Goal: Obtain resource: Download file/media

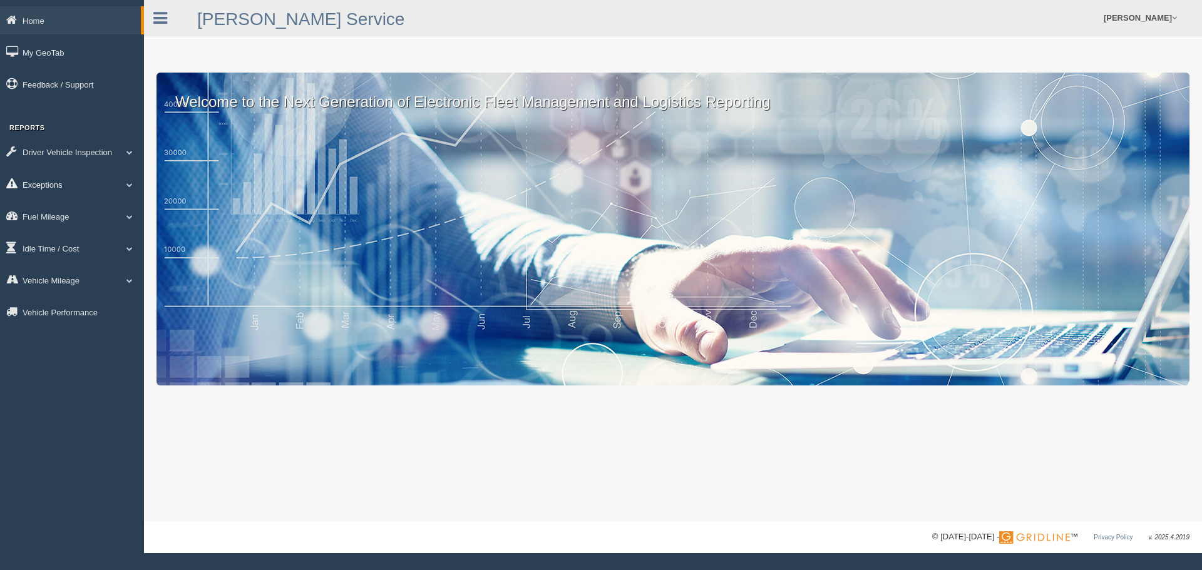
click at [52, 181] on link "Exceptions" at bounding box center [72, 184] width 144 height 28
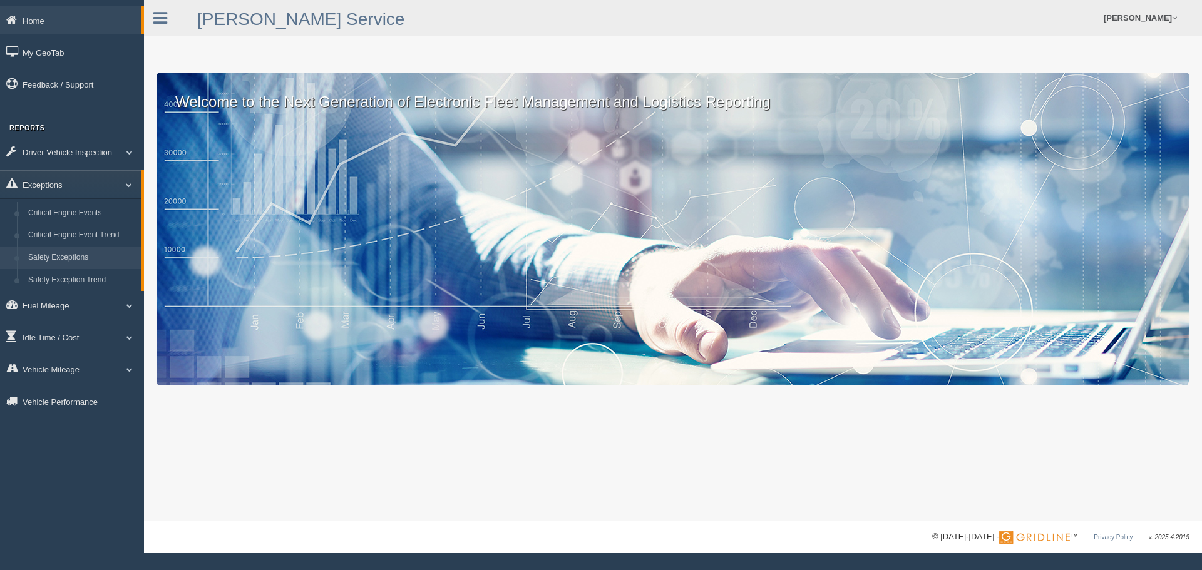
click at [59, 256] on link "Safety Exceptions" at bounding box center [82, 258] width 118 height 23
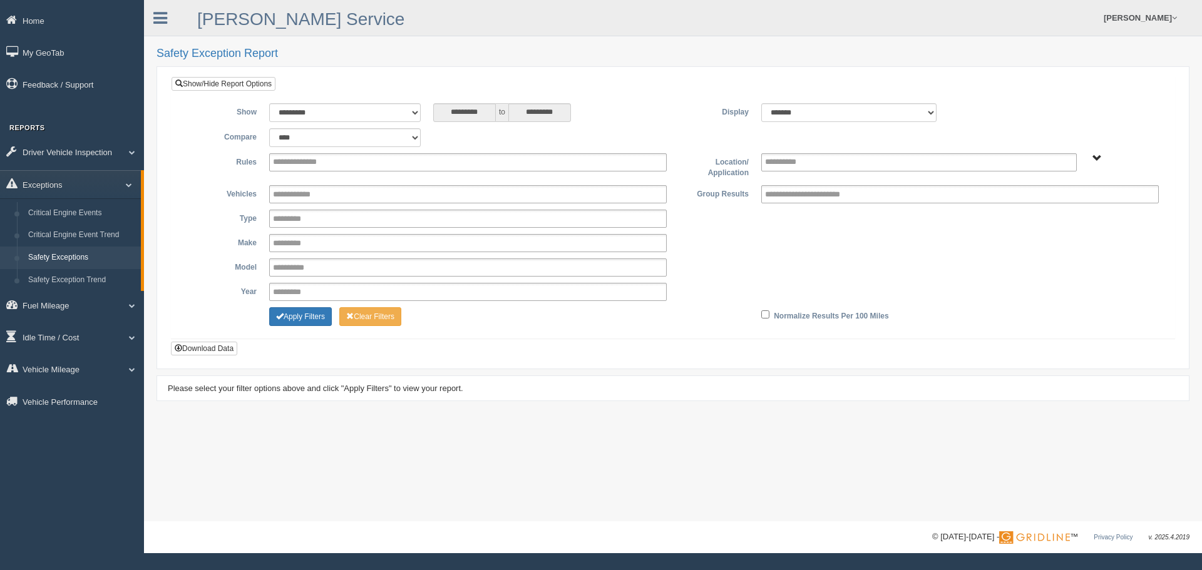
click at [304, 166] on input "**********" at bounding box center [306, 163] width 67 height 16
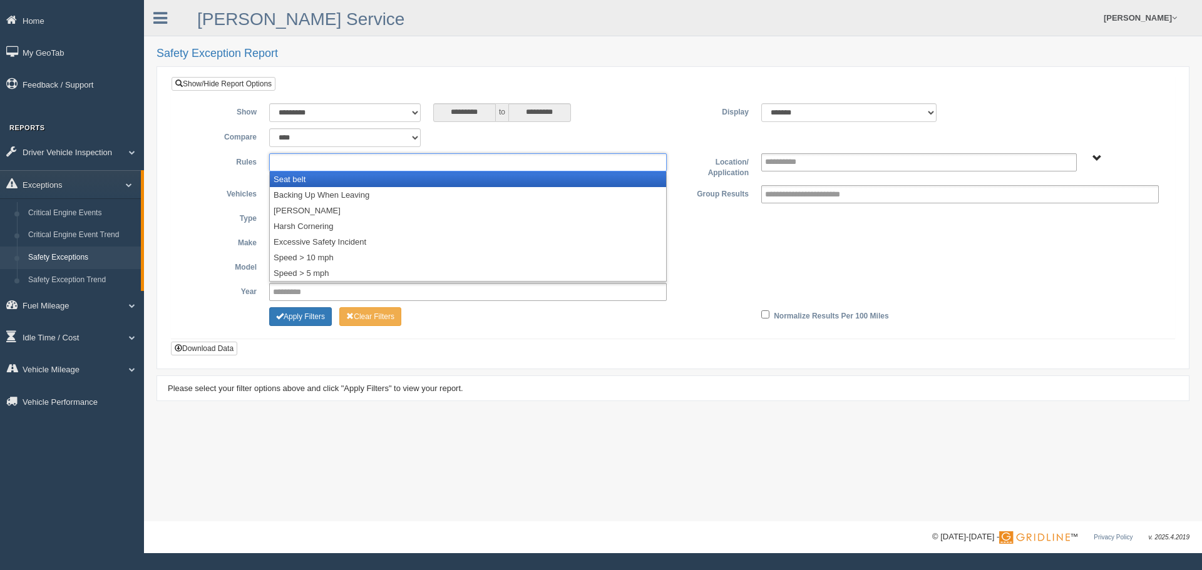
click at [295, 178] on li "Seat belt" at bounding box center [468, 180] width 396 height 16
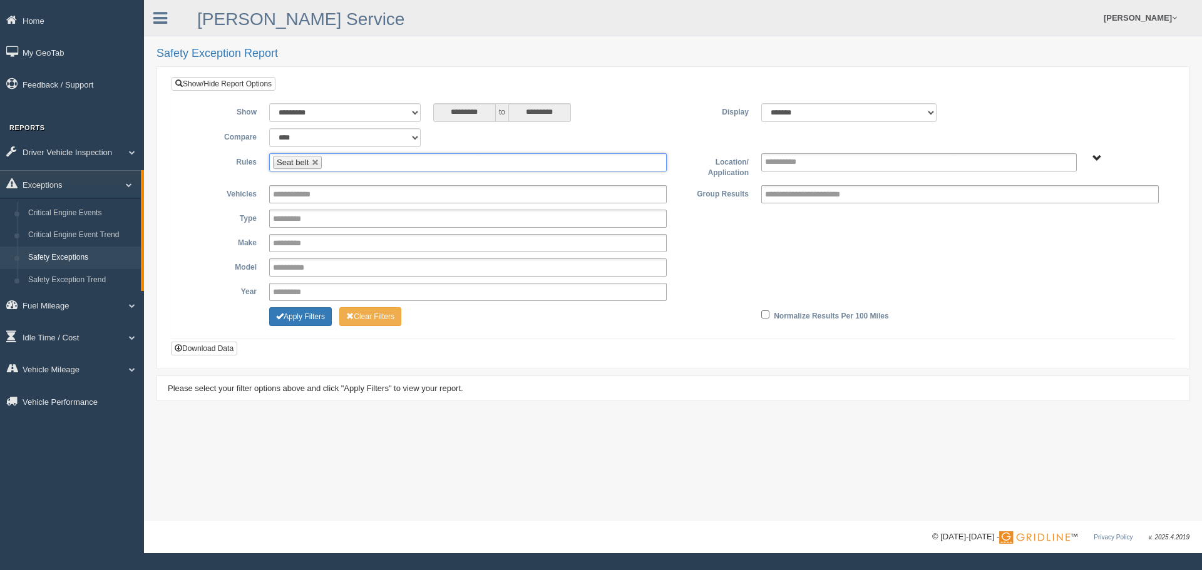
click at [356, 165] on ul "Seat belt" at bounding box center [467, 162] width 397 height 18
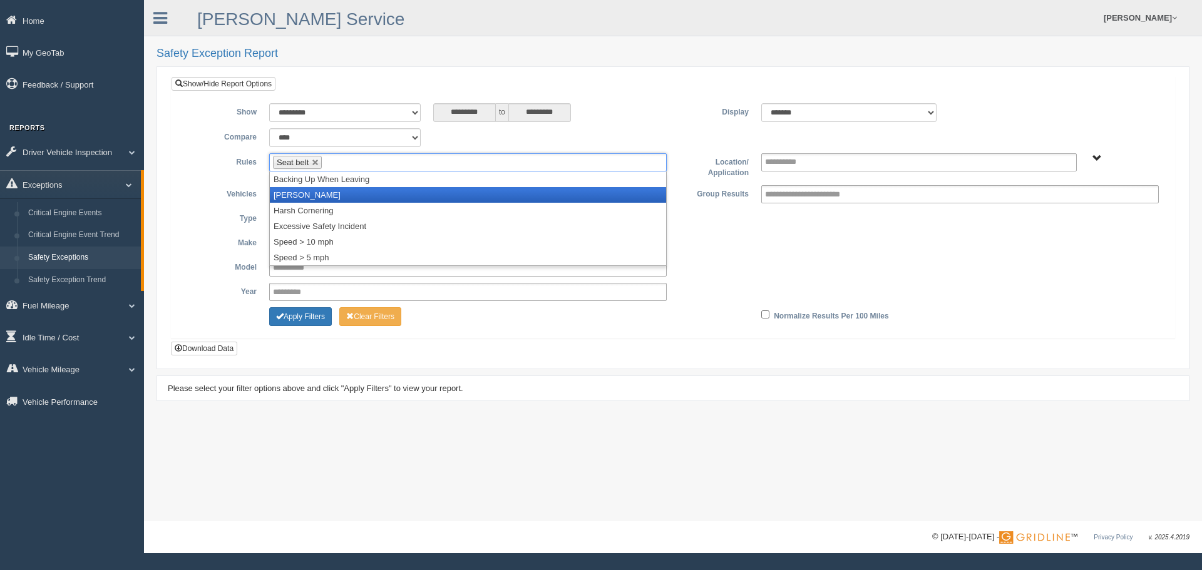
click at [322, 190] on li "[PERSON_NAME]" at bounding box center [468, 195] width 396 height 16
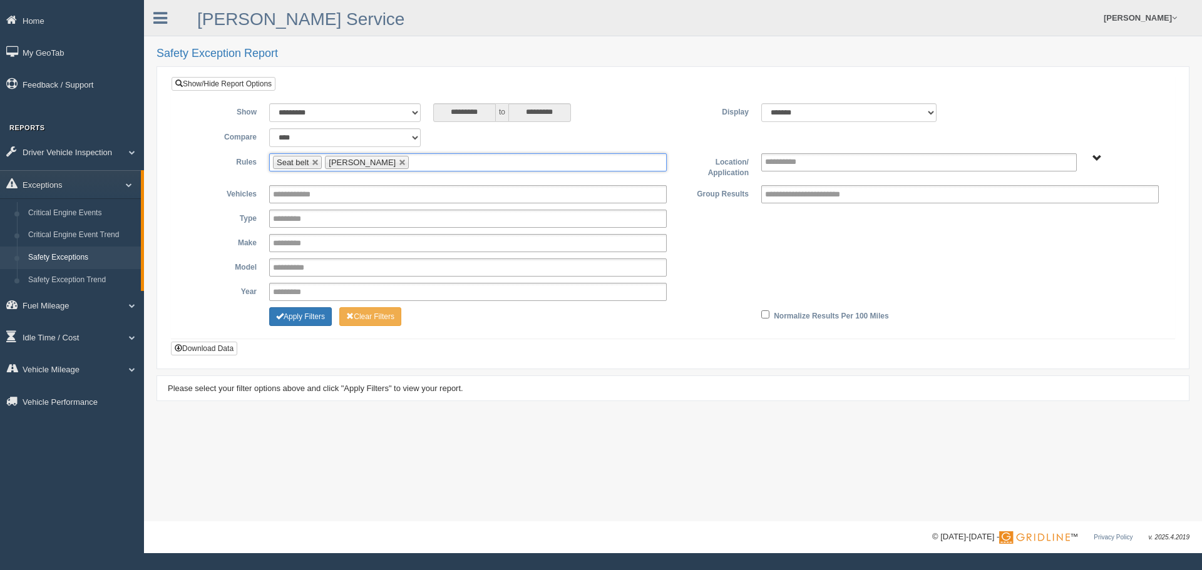
click at [435, 164] on ul "Seat belt [PERSON_NAME]" at bounding box center [467, 162] width 397 height 18
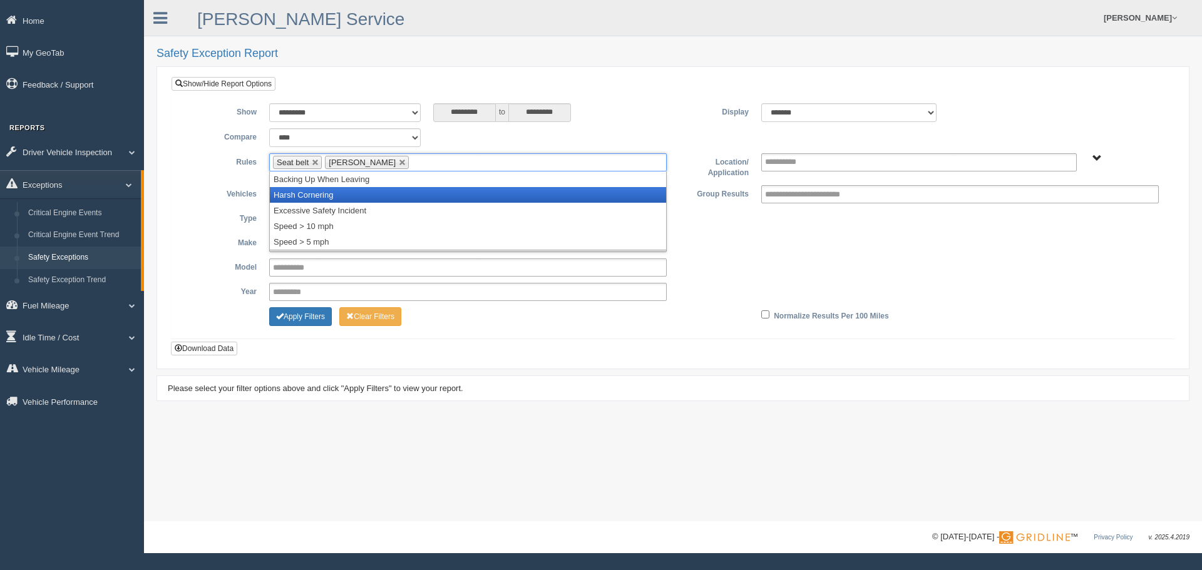
click at [338, 198] on li "Harsh Cornering" at bounding box center [468, 195] width 396 height 16
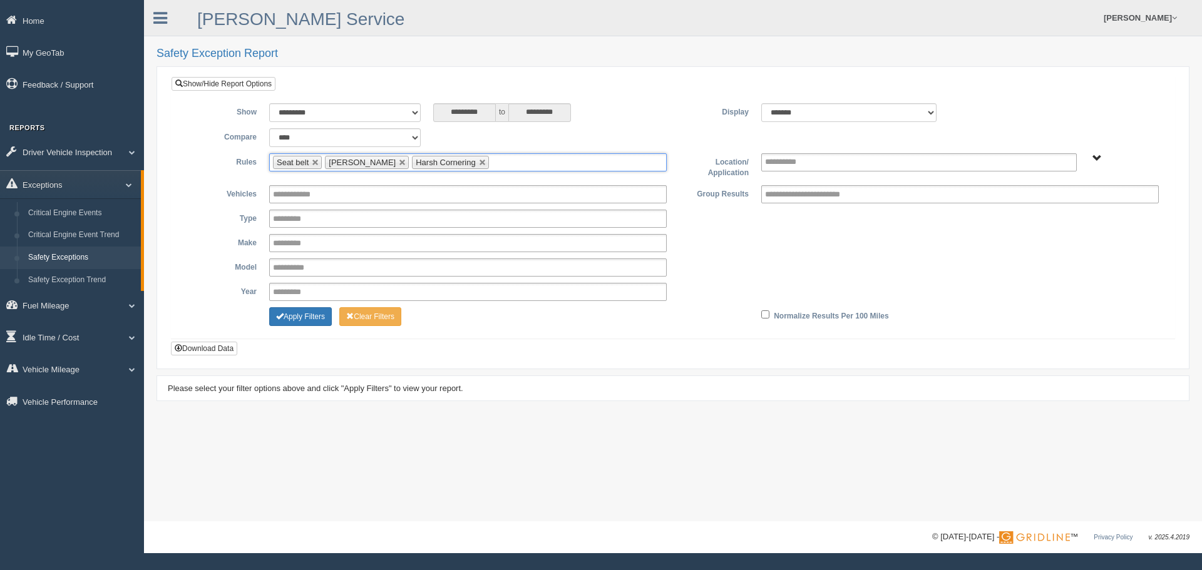
click at [495, 163] on ul "Seat belt Harsh Braking Harsh Cornering" at bounding box center [467, 162] width 397 height 18
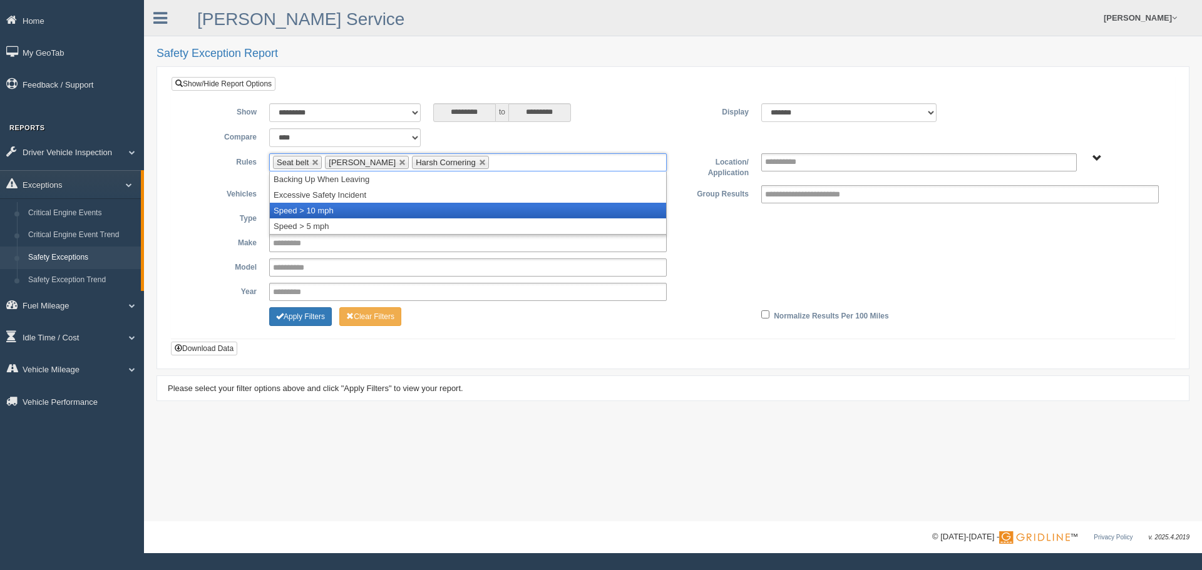
click at [381, 207] on li "Speed > 10 mph" at bounding box center [468, 211] width 396 height 16
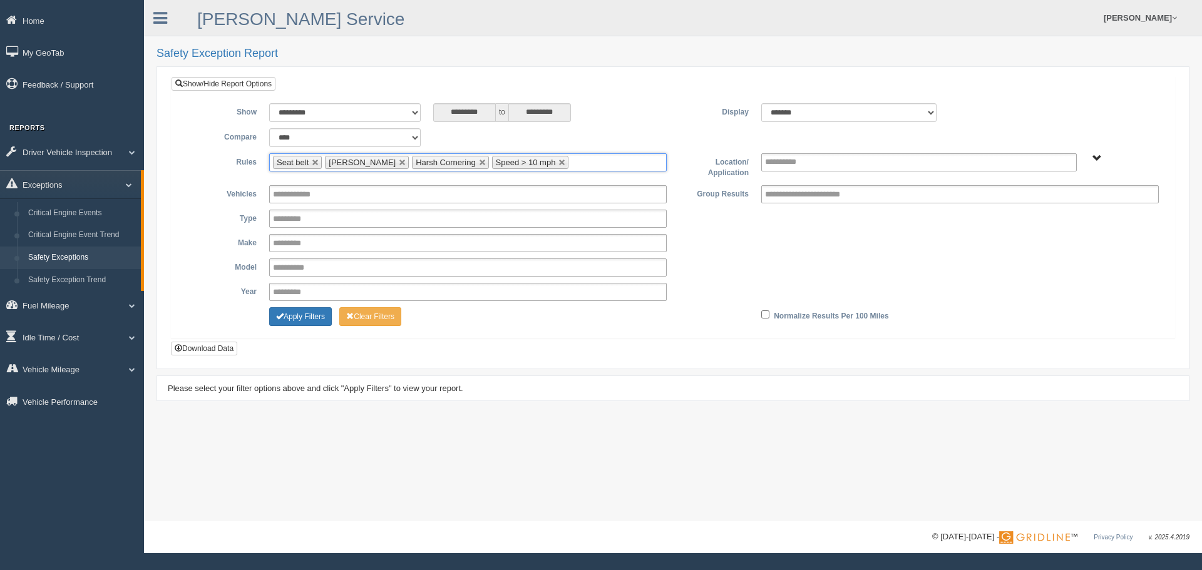
click at [1095, 161] on span "B. Vehicle Class C. Emergency Response [PERSON_NAME] (Safety WTS-70-00) WCH-10-…" at bounding box center [1096, 158] width 9 height 9
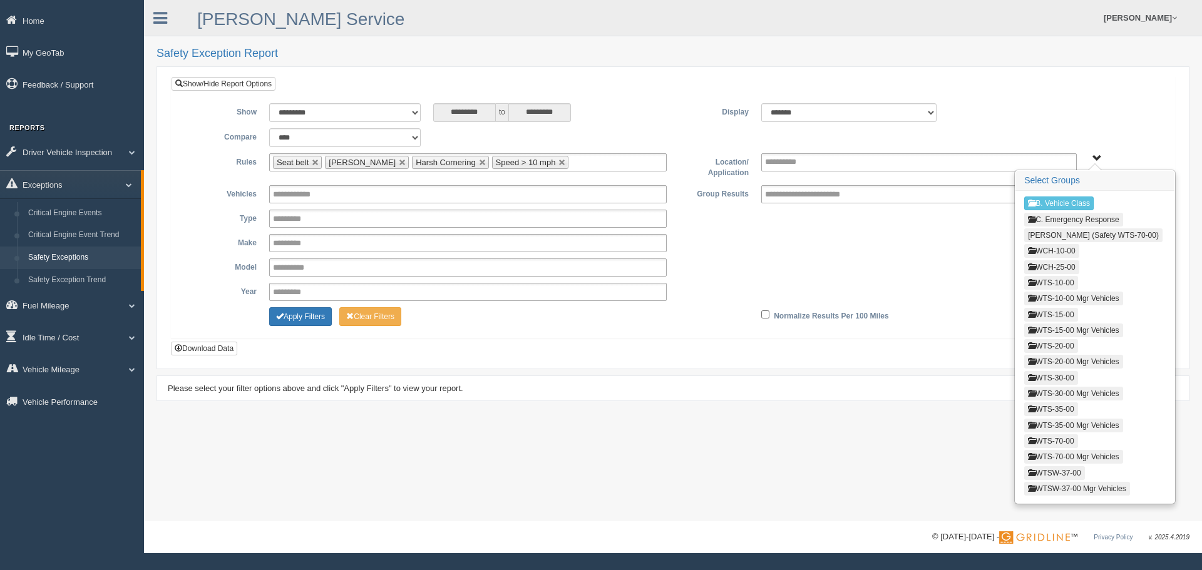
click at [1047, 247] on button "WCH-10-00" at bounding box center [1051, 251] width 54 height 14
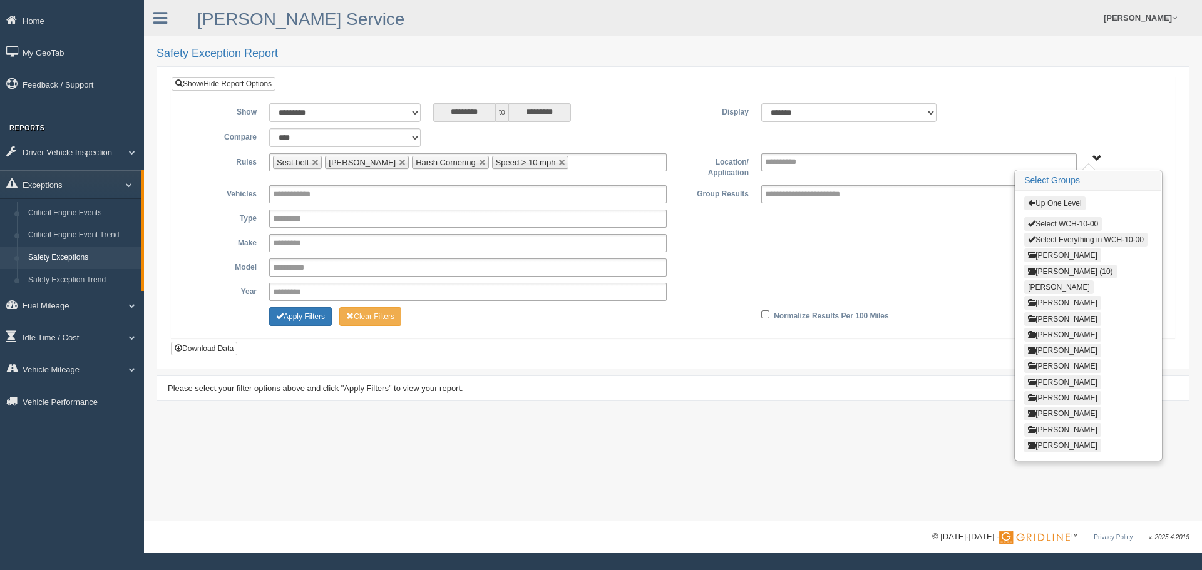
click at [1064, 226] on button "Select WCH-10-00" at bounding box center [1063, 224] width 78 height 14
click at [1066, 200] on button "Up One Level" at bounding box center [1054, 204] width 61 height 14
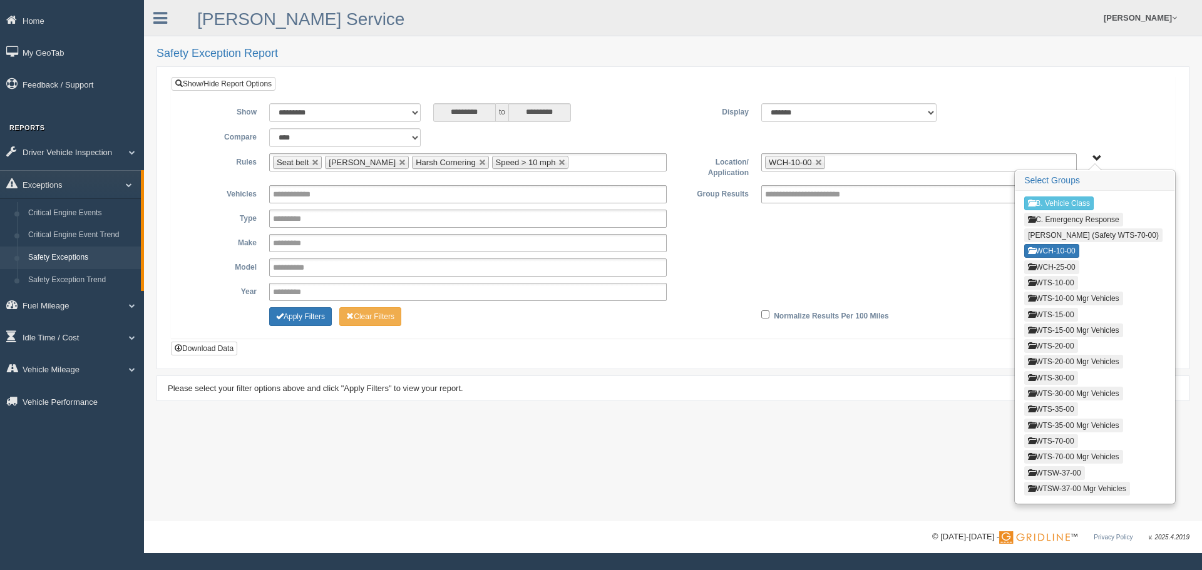
click at [1053, 269] on button "WCH-25-00" at bounding box center [1051, 267] width 54 height 14
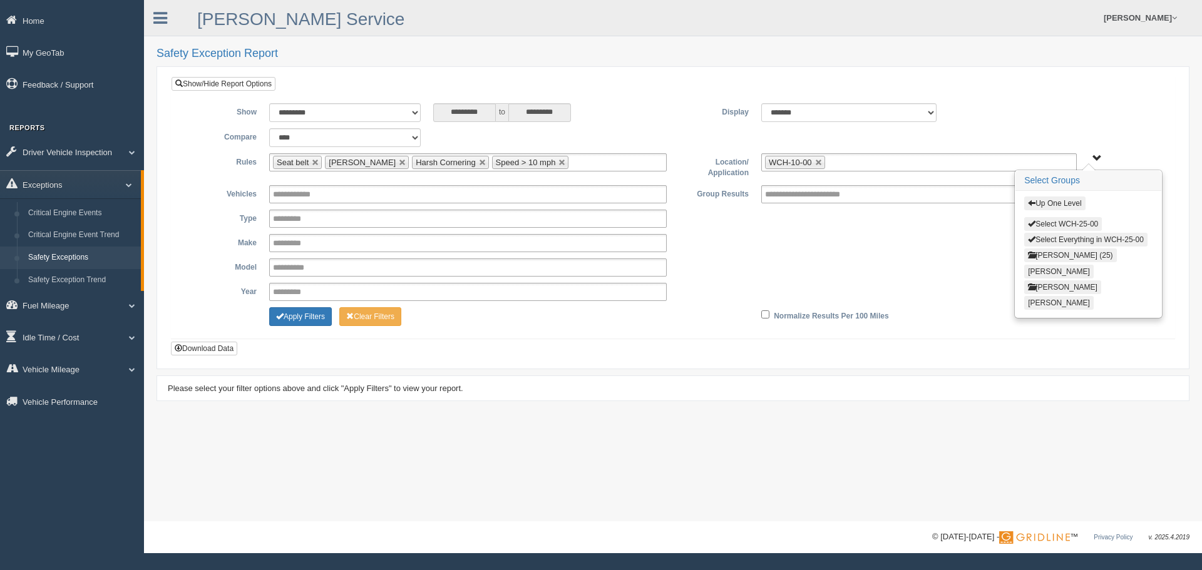
click at [1076, 222] on button "Select WCH-25-00" at bounding box center [1063, 224] width 78 height 14
click at [1070, 200] on button "Up One Level" at bounding box center [1054, 204] width 61 height 14
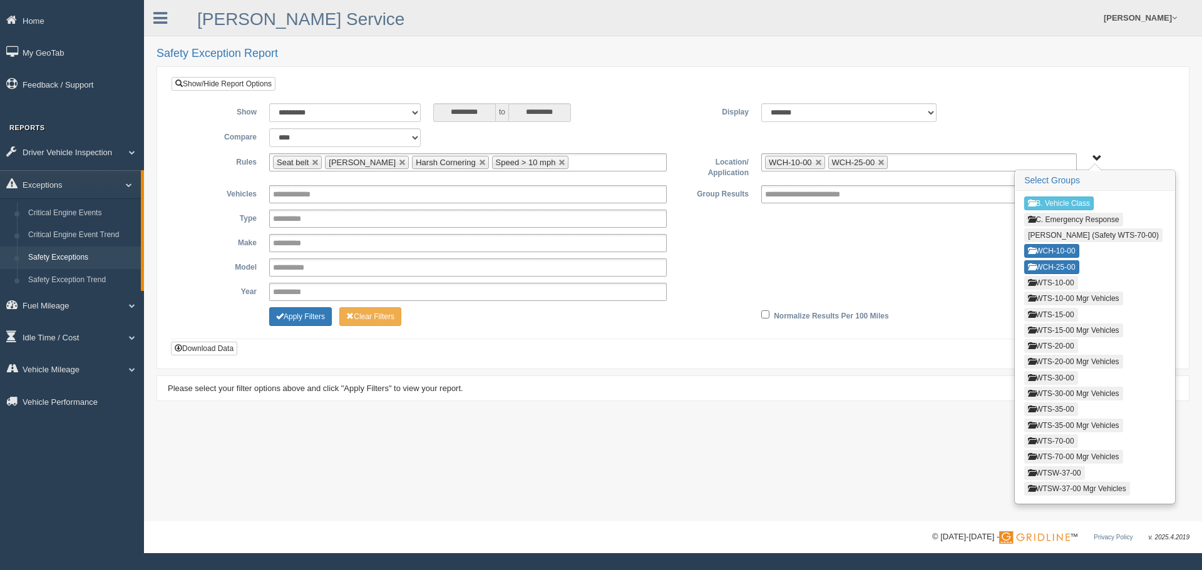
click at [1056, 277] on button "WTS-10-00" at bounding box center [1050, 283] width 53 height 14
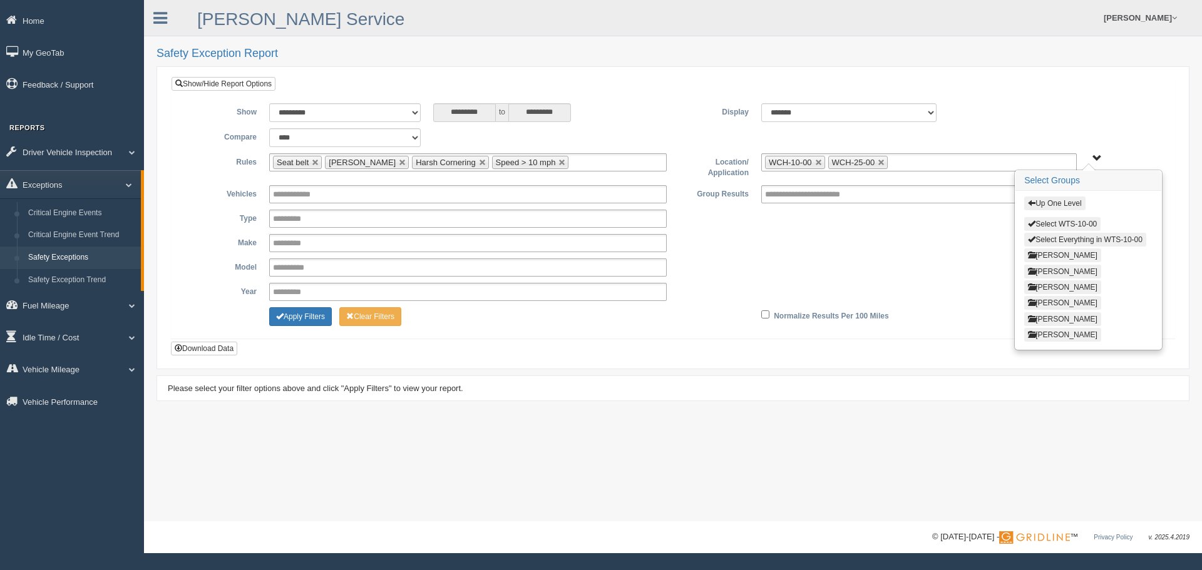
click at [1070, 205] on button "Up One Level" at bounding box center [1054, 204] width 61 height 14
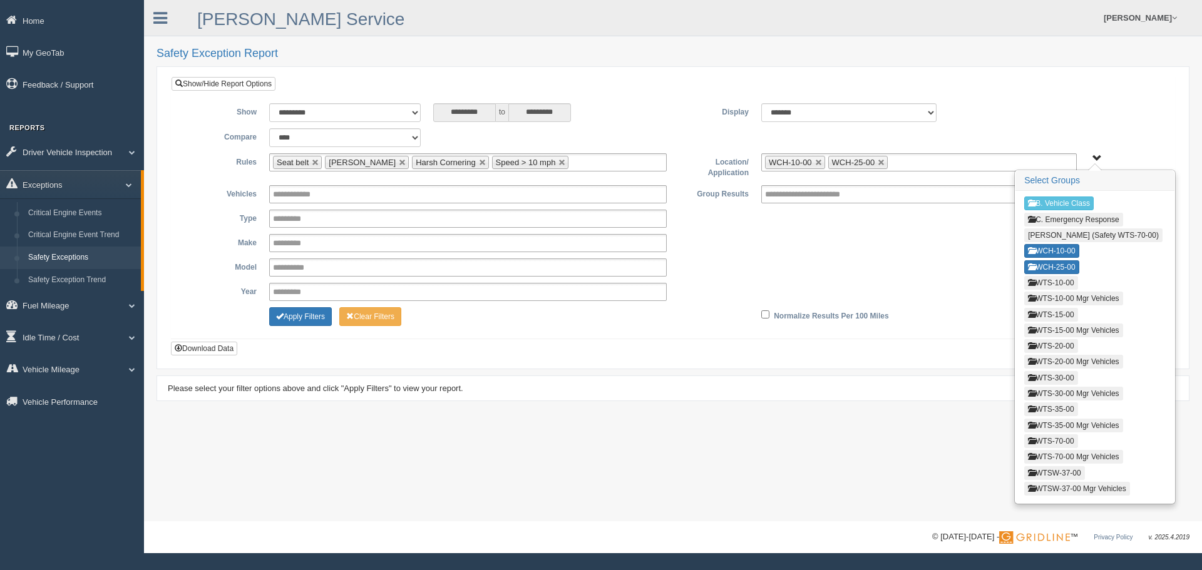
click at [1059, 281] on button "WTS-10-00" at bounding box center [1050, 283] width 53 height 14
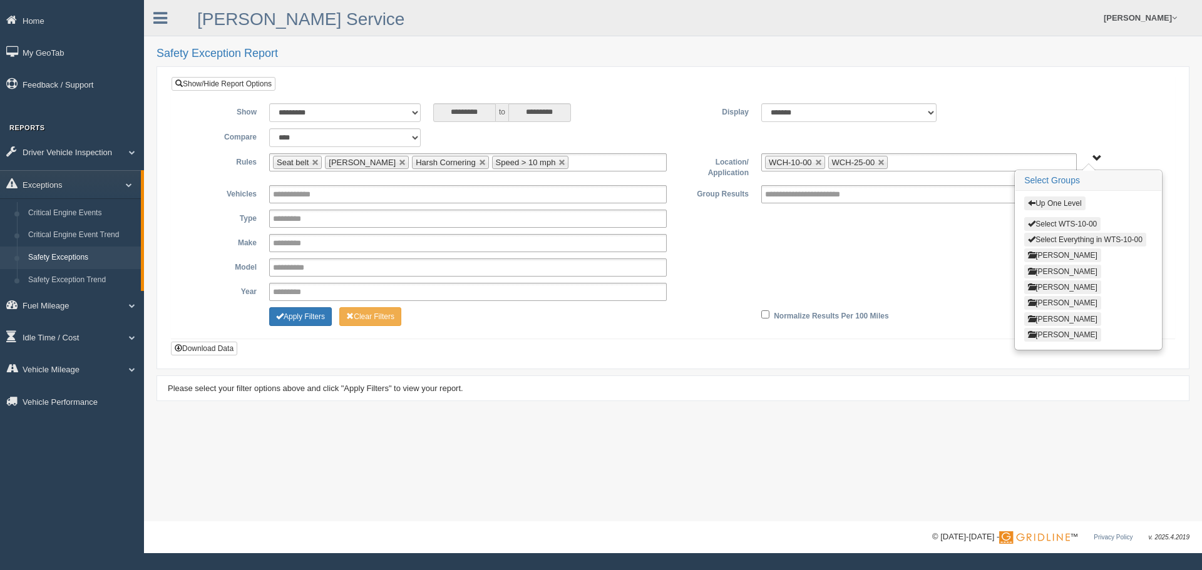
click at [1075, 218] on button "Select WTS-10-00" at bounding box center [1062, 224] width 76 height 14
click at [1075, 205] on button "Up One Level" at bounding box center [1054, 204] width 61 height 14
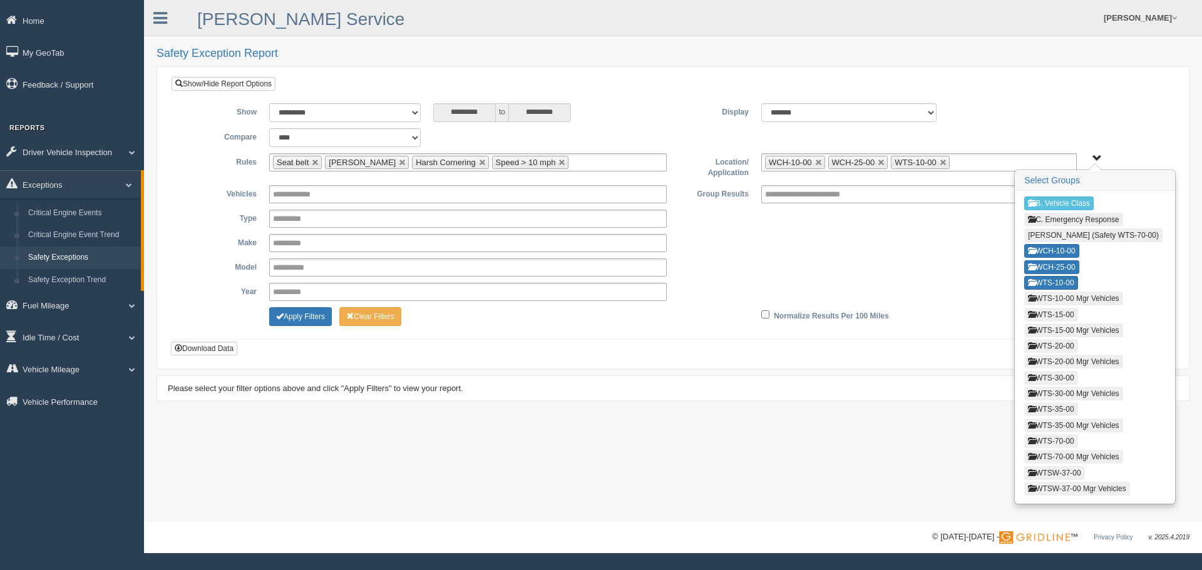
click at [1068, 299] on button "WTS-10-00 Mgr Vehicles" at bounding box center [1073, 299] width 98 height 14
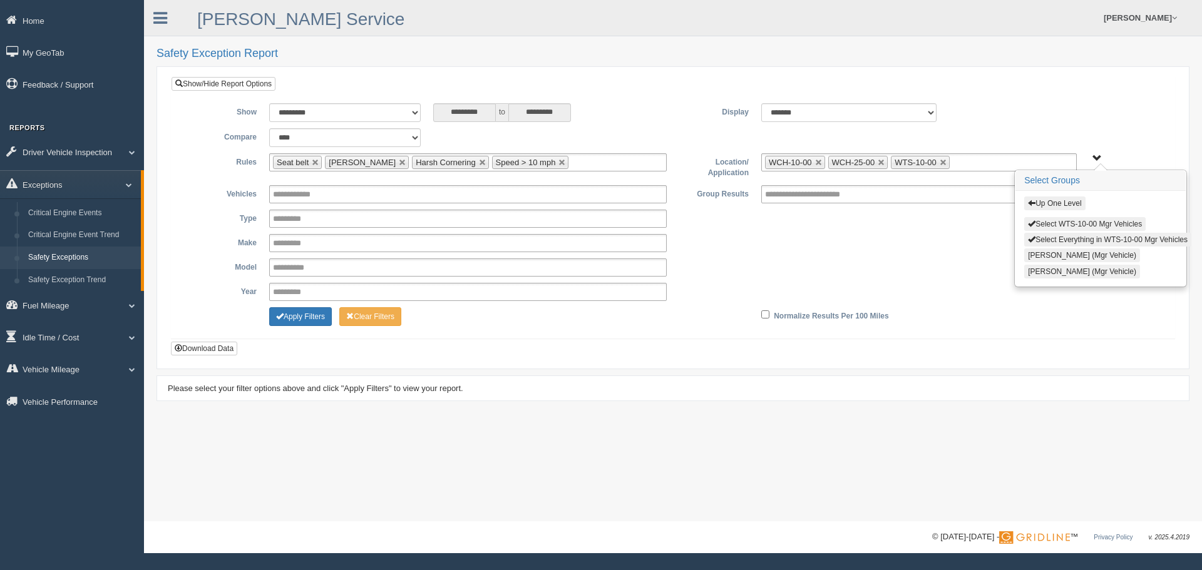
click at [1075, 222] on button "Select WTS-10-00 Mgr Vehicles" at bounding box center [1084, 224] width 121 height 14
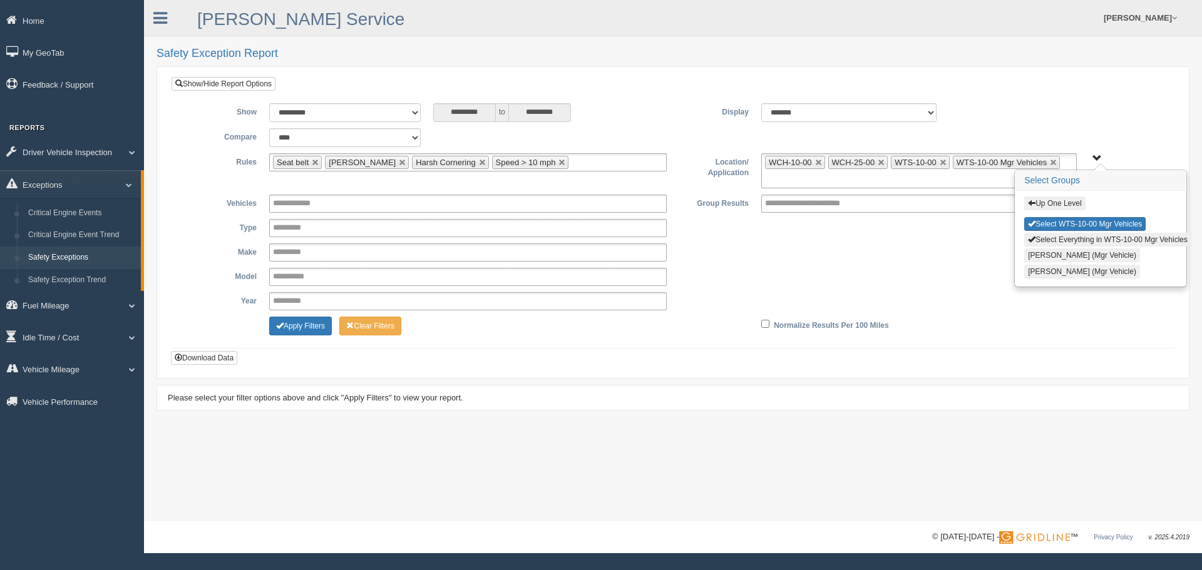
click at [1065, 206] on button "Up One Level" at bounding box center [1054, 204] width 61 height 14
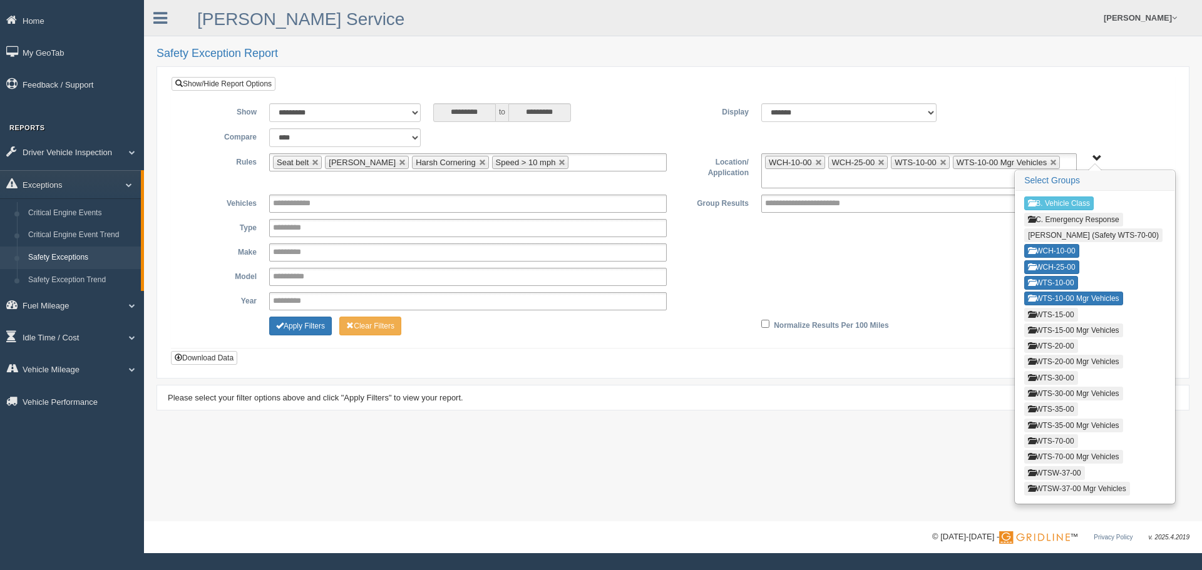
click at [1070, 315] on button "WTS-15-00" at bounding box center [1050, 315] width 53 height 14
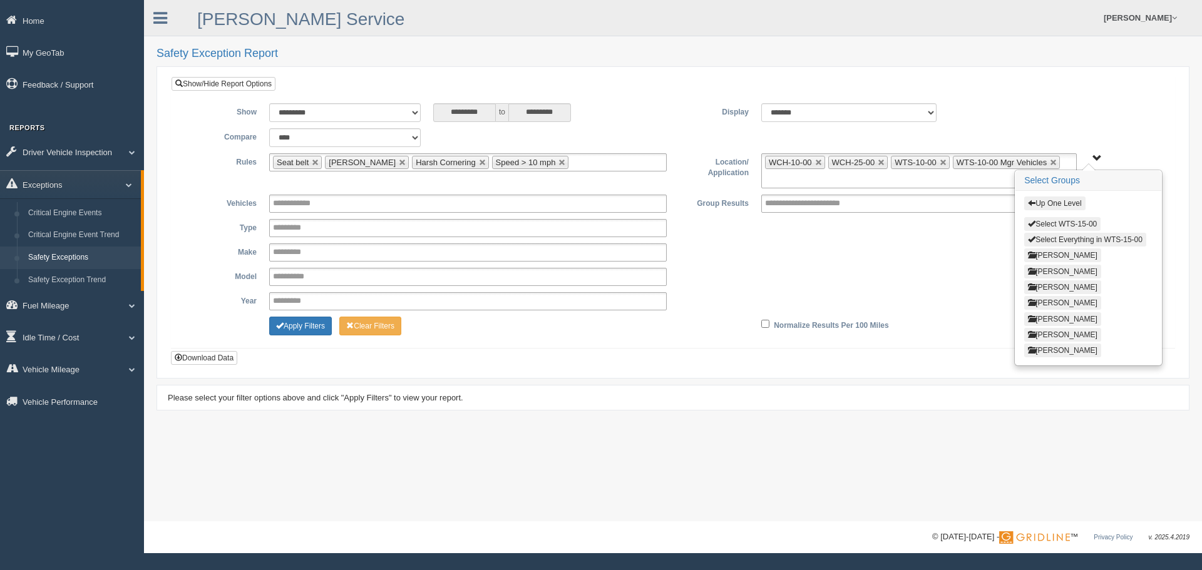
click at [1072, 220] on button "Select WTS-15-00" at bounding box center [1062, 224] width 76 height 14
click at [1070, 203] on button "Up One Level" at bounding box center [1054, 204] width 61 height 14
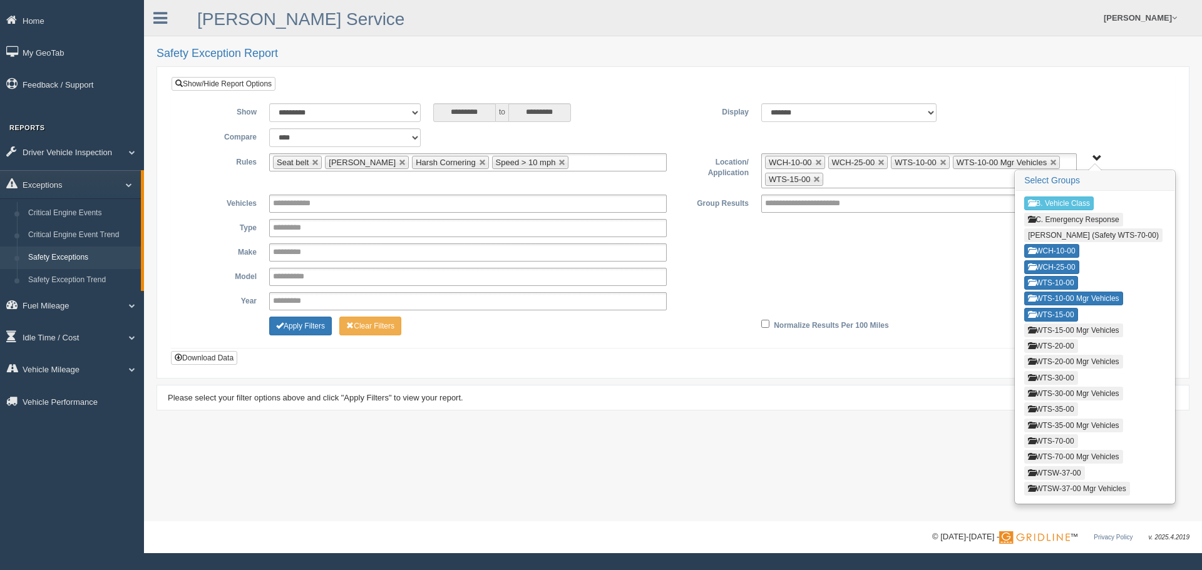
click at [1059, 327] on button "WTS-15-00 Mgr Vehicles" at bounding box center [1073, 331] width 98 height 14
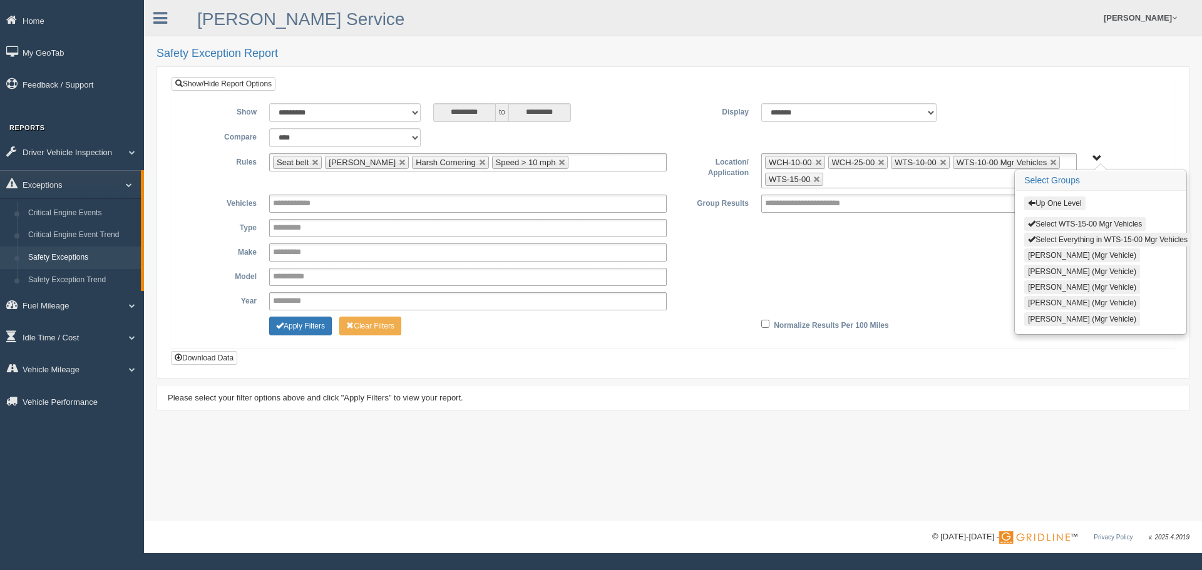
click at [1062, 222] on button "Select WTS-15-00 Mgr Vehicles" at bounding box center [1084, 224] width 121 height 14
click at [1051, 203] on button "Up One Level" at bounding box center [1054, 204] width 61 height 14
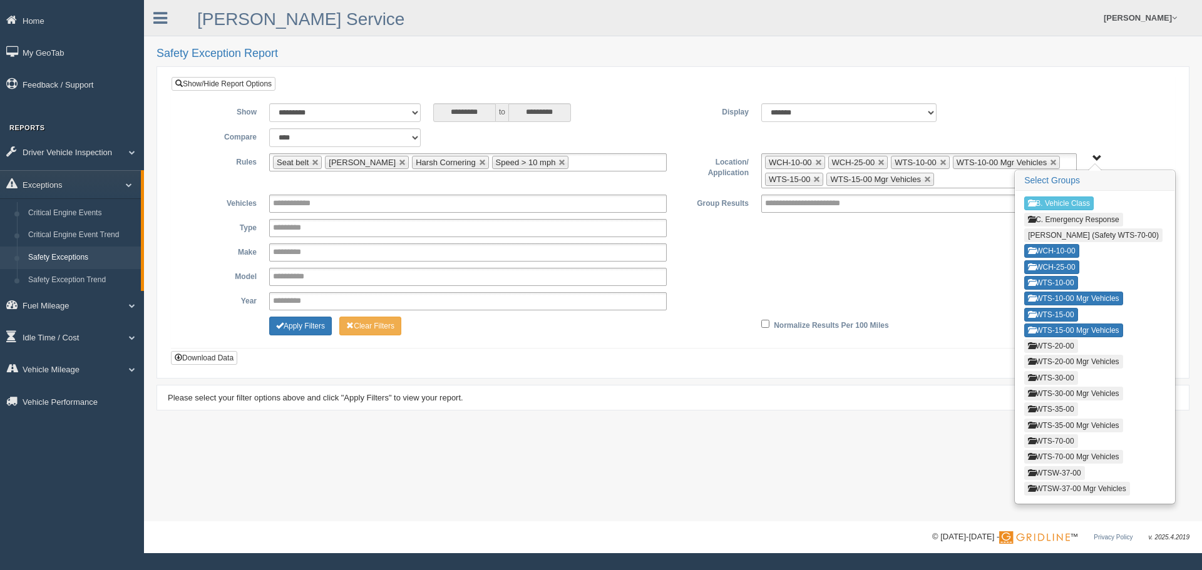
click at [1054, 345] on button "WTS-20-00" at bounding box center [1050, 346] width 53 height 14
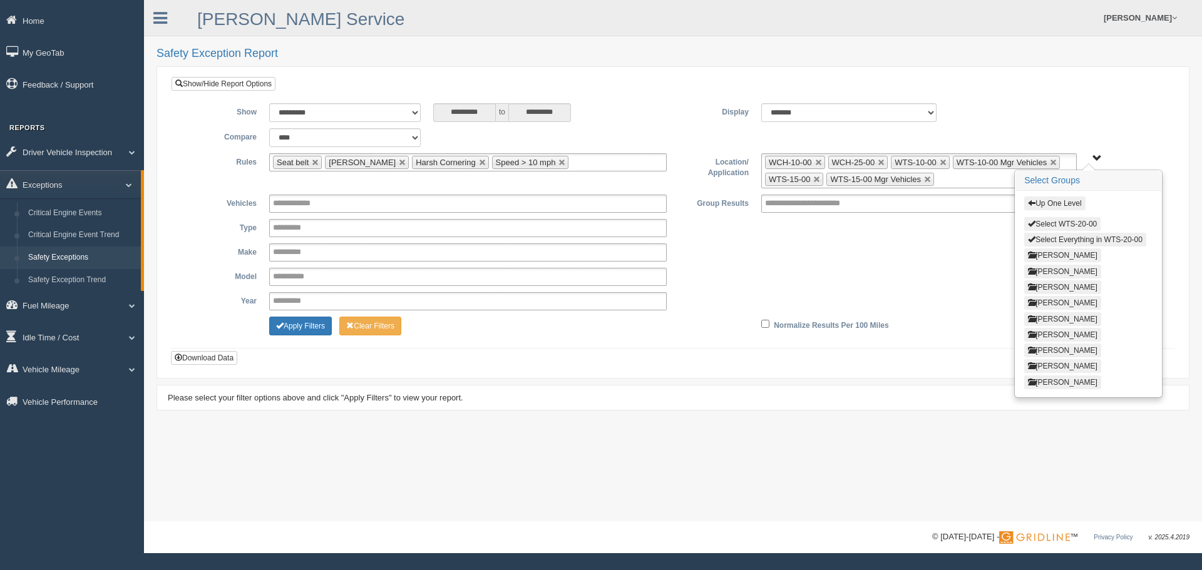
click at [1055, 220] on button "Select WTS-20-00" at bounding box center [1062, 224] width 76 height 14
click at [1064, 204] on button "Up One Level" at bounding box center [1054, 204] width 61 height 14
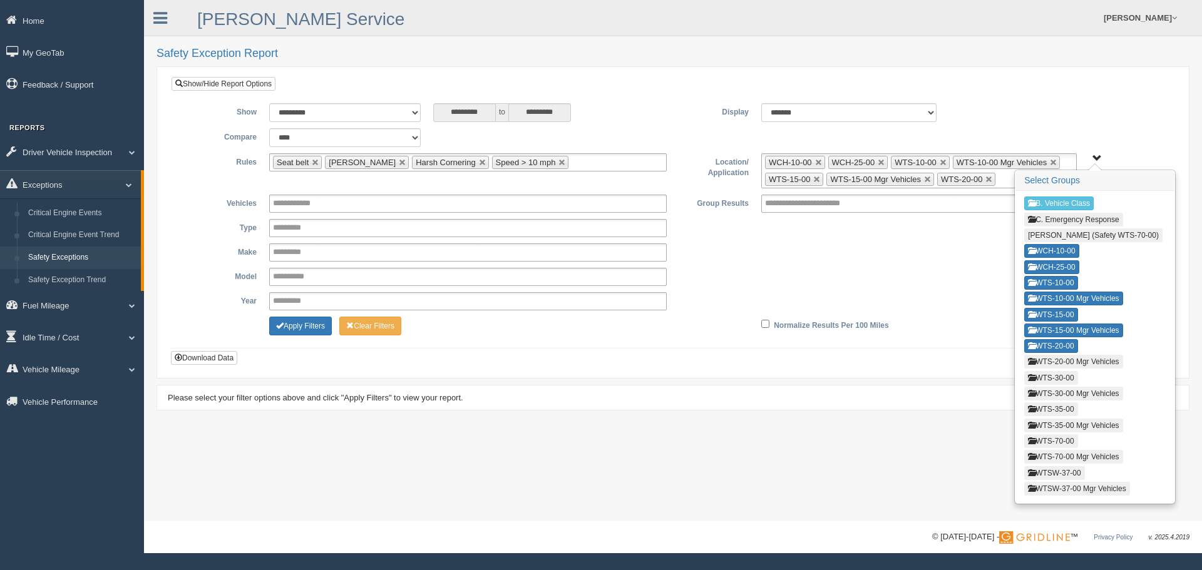
click at [1058, 364] on button "WTS-20-00 Mgr Vehicles" at bounding box center [1073, 362] width 98 height 14
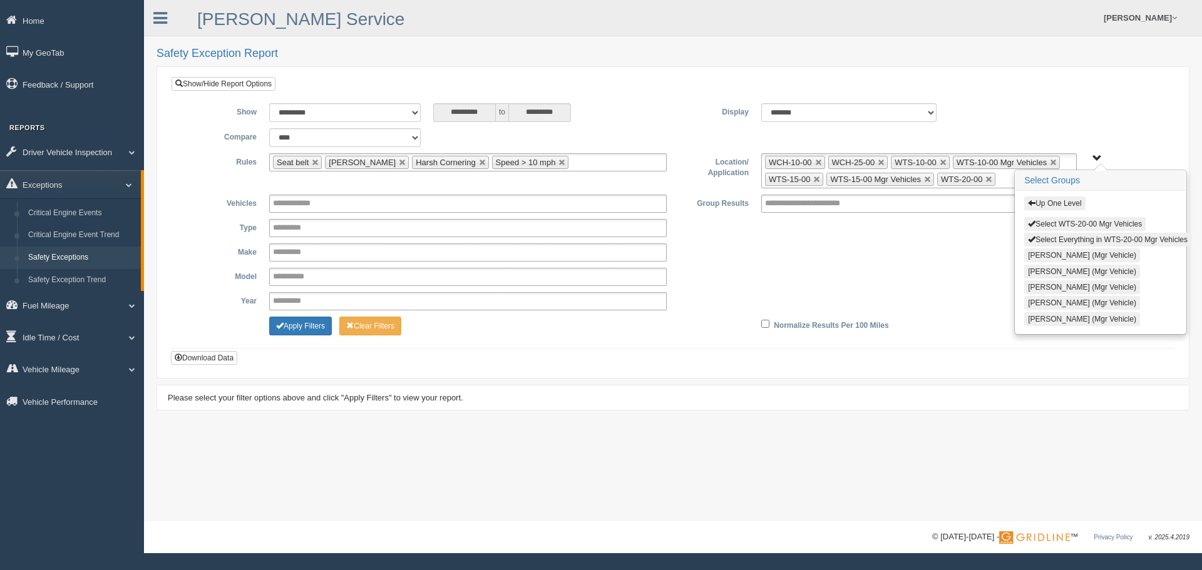
click at [1063, 222] on button "Select WTS-20-00 Mgr Vehicles" at bounding box center [1084, 224] width 121 height 14
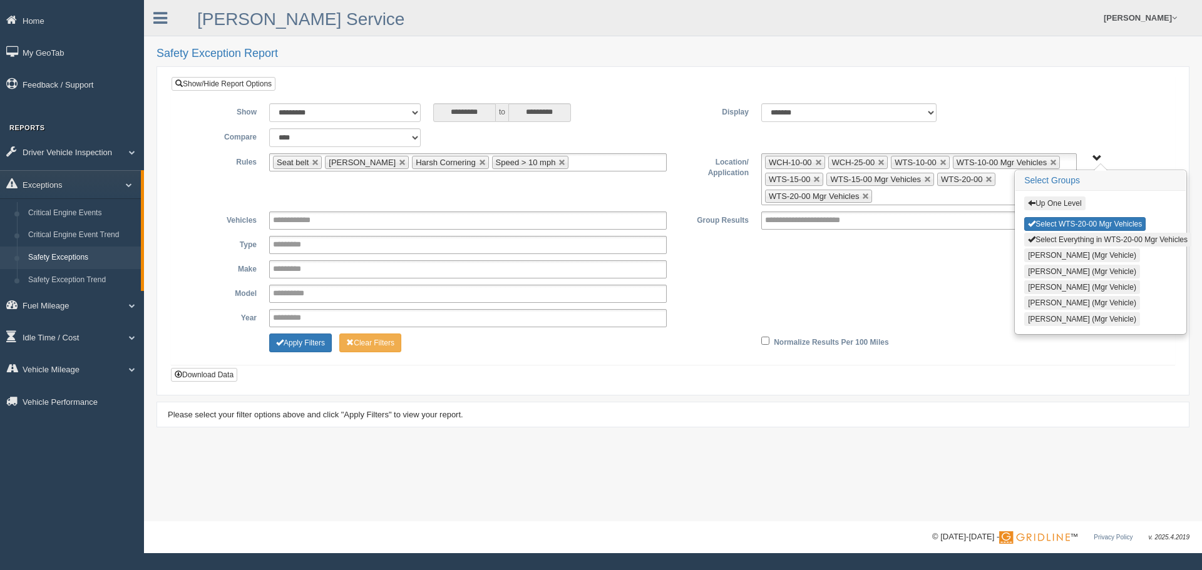
click at [1058, 200] on button "Up One Level" at bounding box center [1054, 204] width 61 height 14
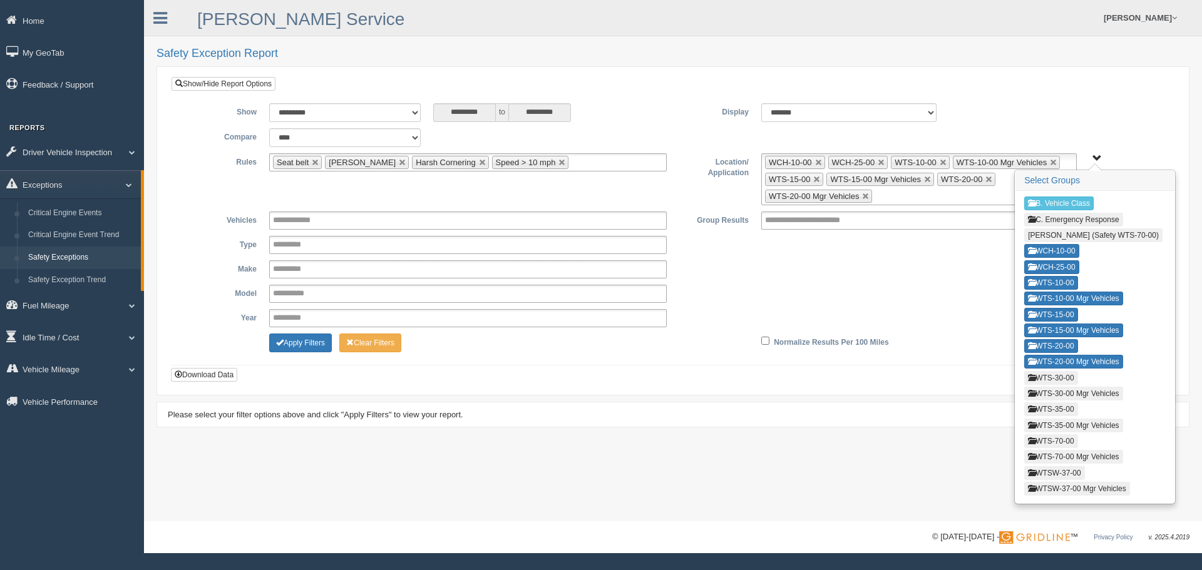
click at [1069, 379] on button "WTS-30-00" at bounding box center [1050, 378] width 53 height 14
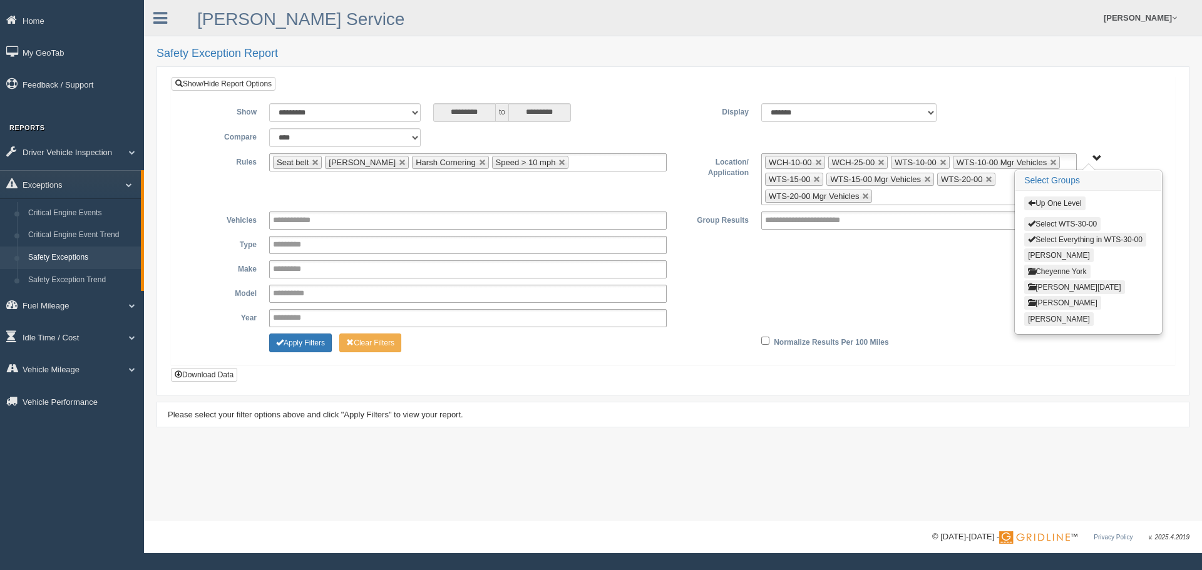
click at [1069, 220] on button "Select WTS-30-00" at bounding box center [1062, 224] width 76 height 14
click at [1067, 203] on button "Up One Level" at bounding box center [1054, 204] width 61 height 14
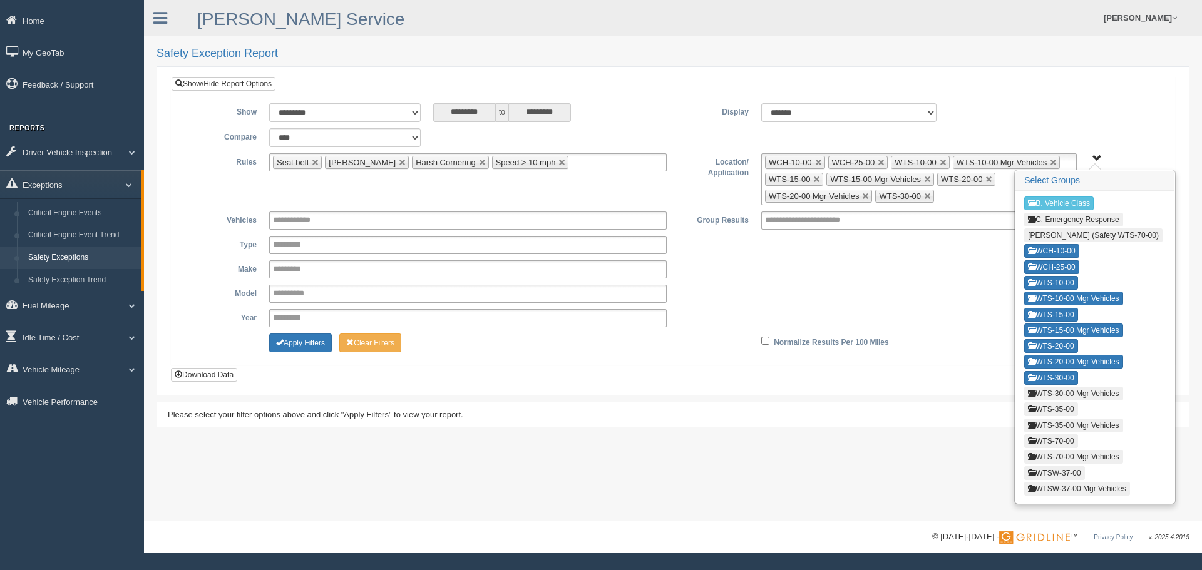
click at [1061, 394] on button "WTS-30-00 Mgr Vehicles" at bounding box center [1073, 394] width 98 height 14
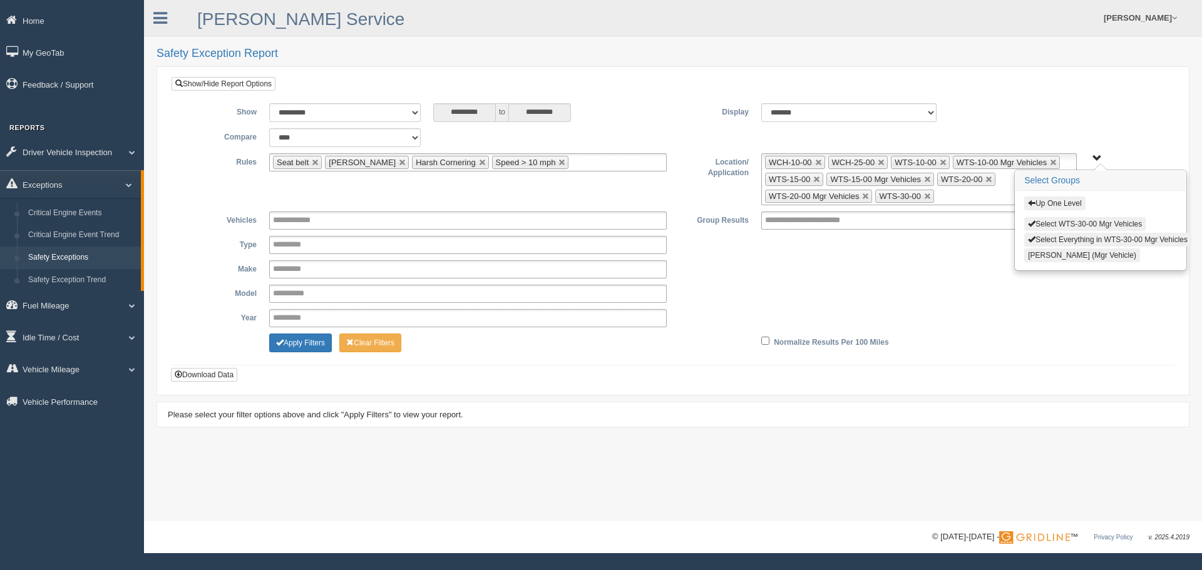
click at [1058, 221] on button "Select WTS-30-00 Mgr Vehicles" at bounding box center [1084, 224] width 121 height 14
click at [1064, 204] on button "Up One Level" at bounding box center [1054, 204] width 61 height 14
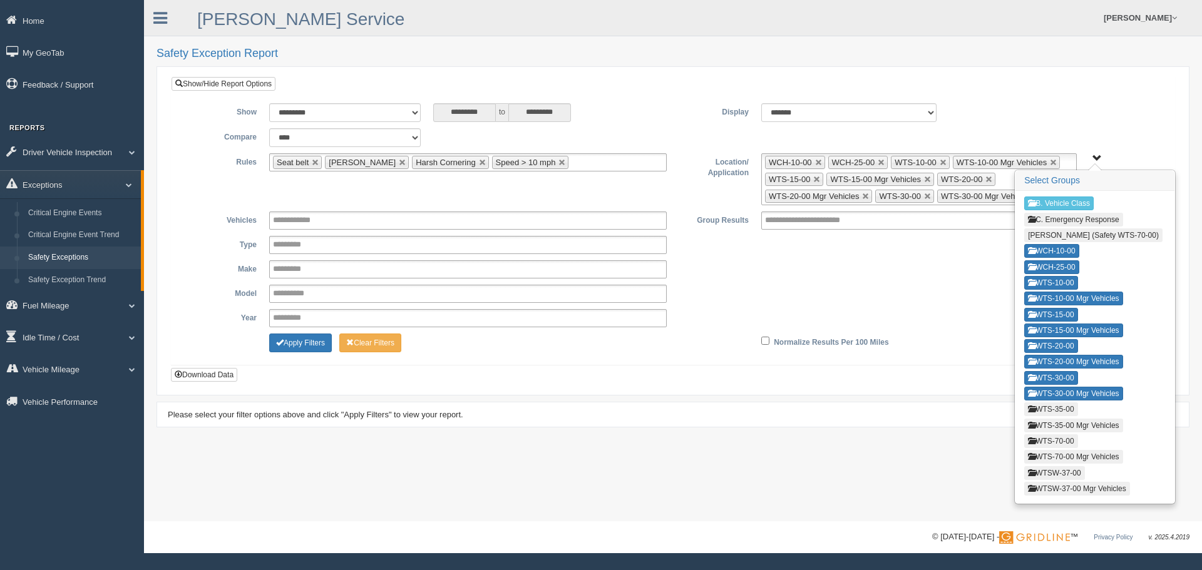
click at [1062, 413] on button "WTS-35-00" at bounding box center [1050, 409] width 53 height 14
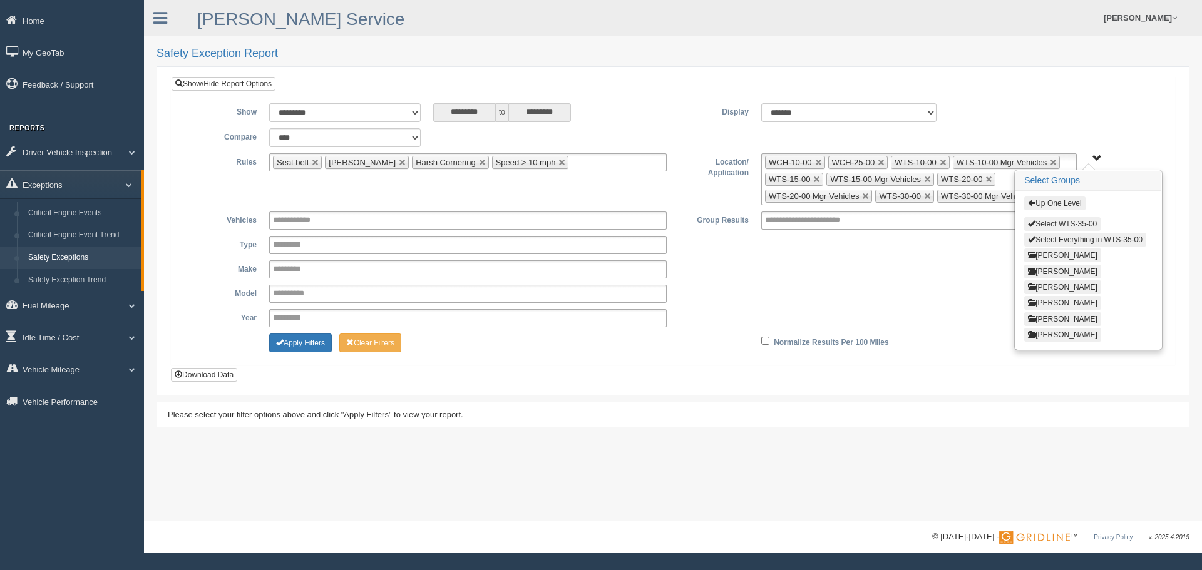
click at [1060, 223] on button "Select WTS-35-00" at bounding box center [1062, 224] width 76 height 14
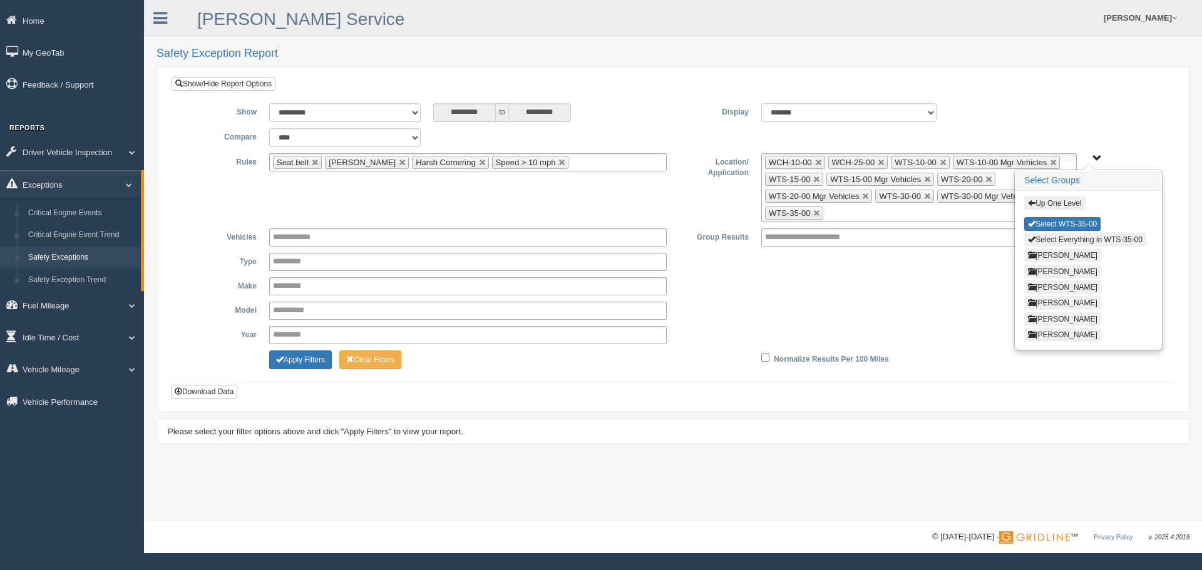
click at [1059, 202] on button "Up One Level" at bounding box center [1054, 204] width 61 height 14
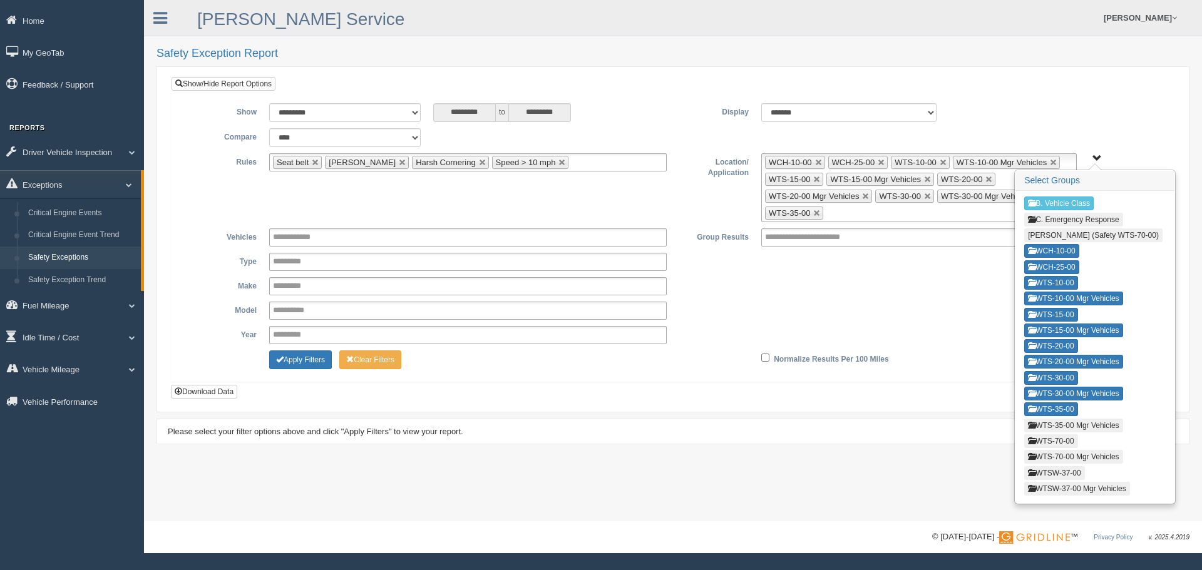
drag, startPoint x: 1052, startPoint y: 426, endPoint x: 1055, endPoint y: 413, distance: 13.4
click at [1051, 424] on button "WTS-35-00 Mgr Vehicles" at bounding box center [1073, 426] width 98 height 14
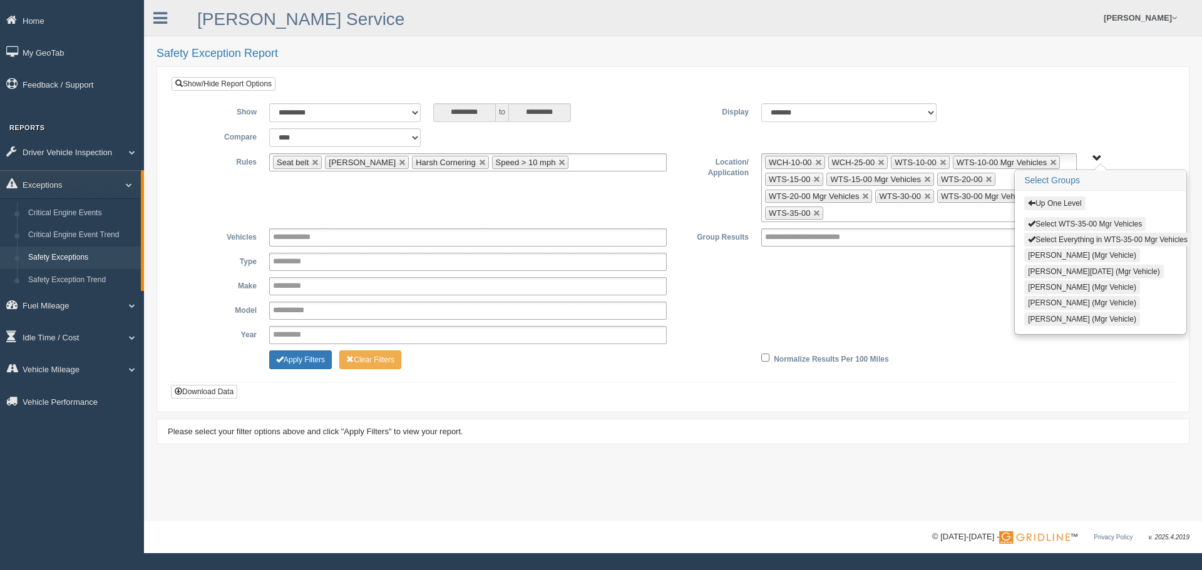
click at [1072, 221] on button "Select WTS-35-00 Mgr Vehicles" at bounding box center [1084, 224] width 121 height 14
click at [1070, 198] on button "Up One Level" at bounding box center [1054, 204] width 61 height 14
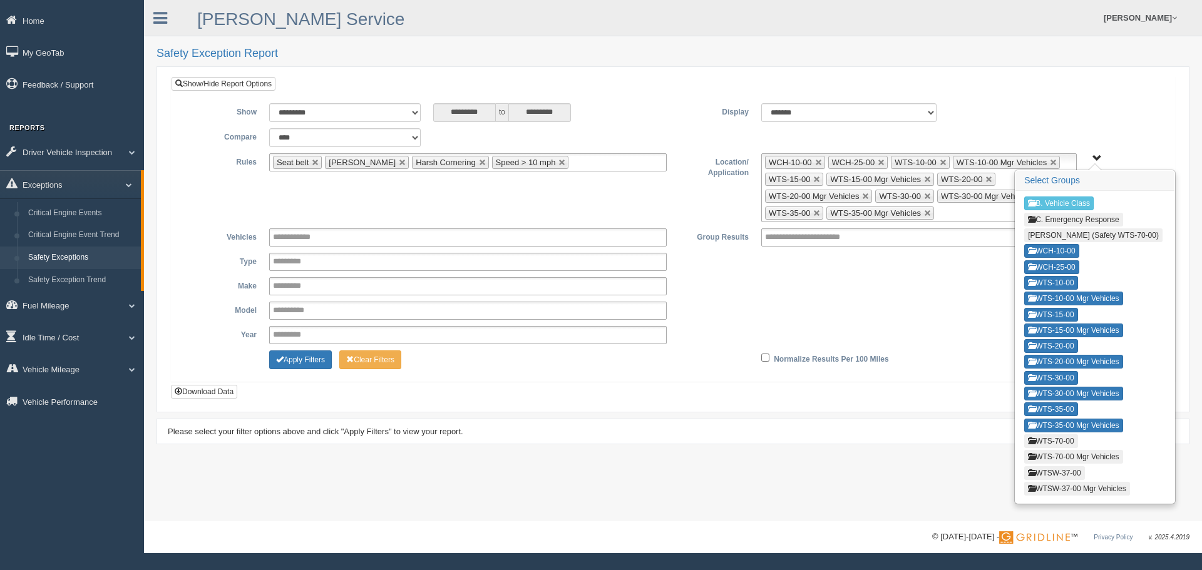
click at [1052, 442] on button "WTS-70-00" at bounding box center [1050, 441] width 53 height 14
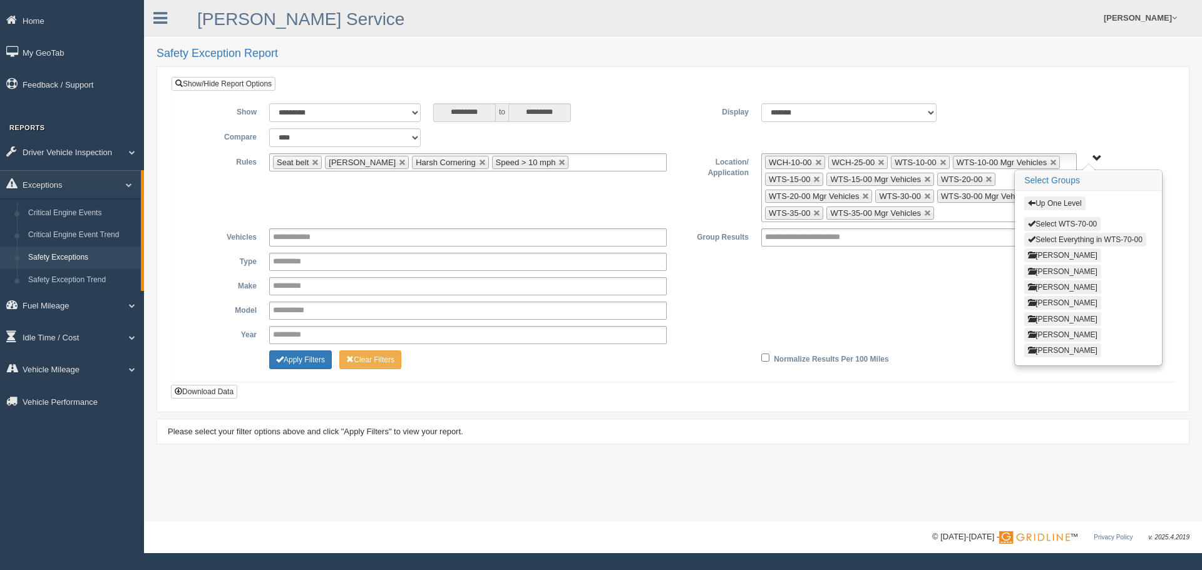
click at [1067, 223] on button "Select WTS-70-00" at bounding box center [1062, 224] width 76 height 14
click at [1067, 201] on button "Up One Level" at bounding box center [1054, 204] width 61 height 14
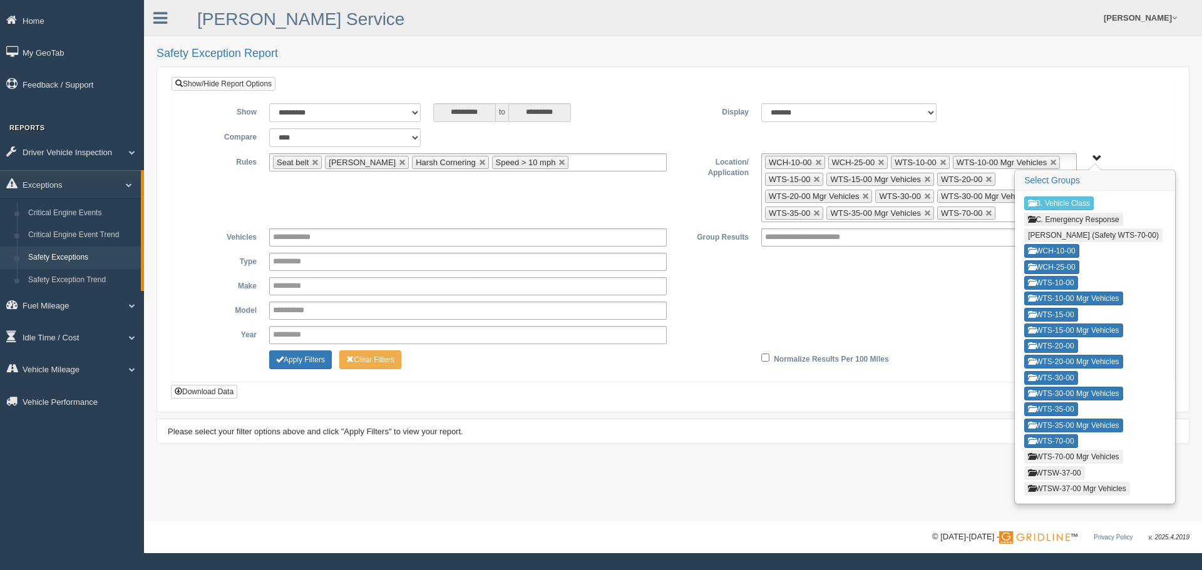
drag, startPoint x: 1057, startPoint y: 456, endPoint x: 1058, endPoint y: 442, distance: 13.8
click at [1057, 456] on button "WTS-70-00 Mgr Vehicles" at bounding box center [1073, 457] width 98 height 14
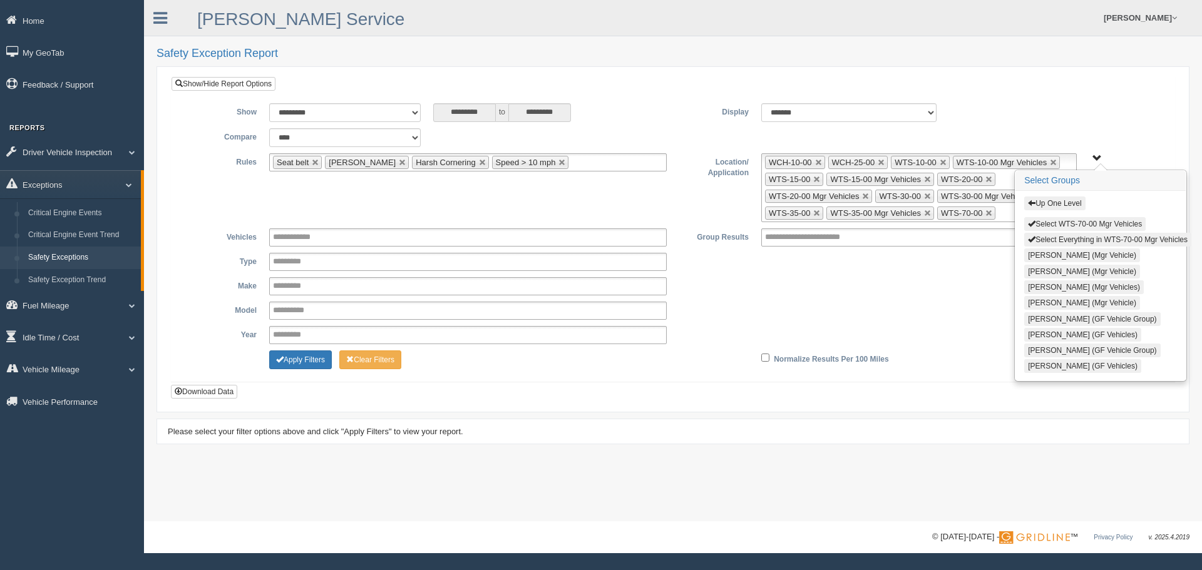
click at [1069, 223] on button "Select WTS-70-00 Mgr Vehicles" at bounding box center [1084, 224] width 121 height 14
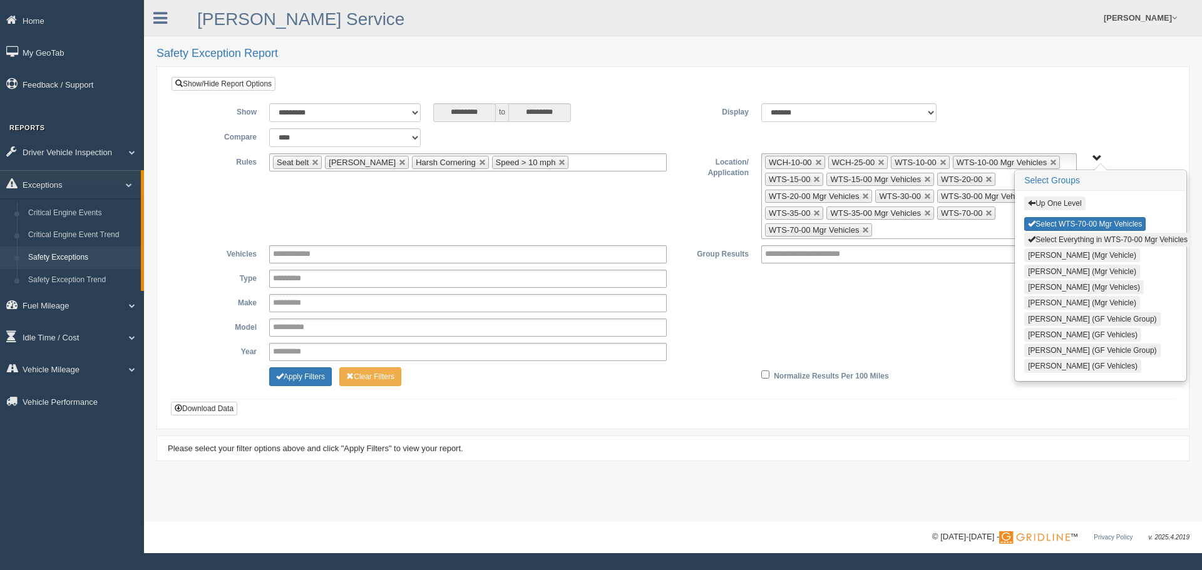
click at [1069, 202] on button "Up One Level" at bounding box center [1054, 204] width 61 height 14
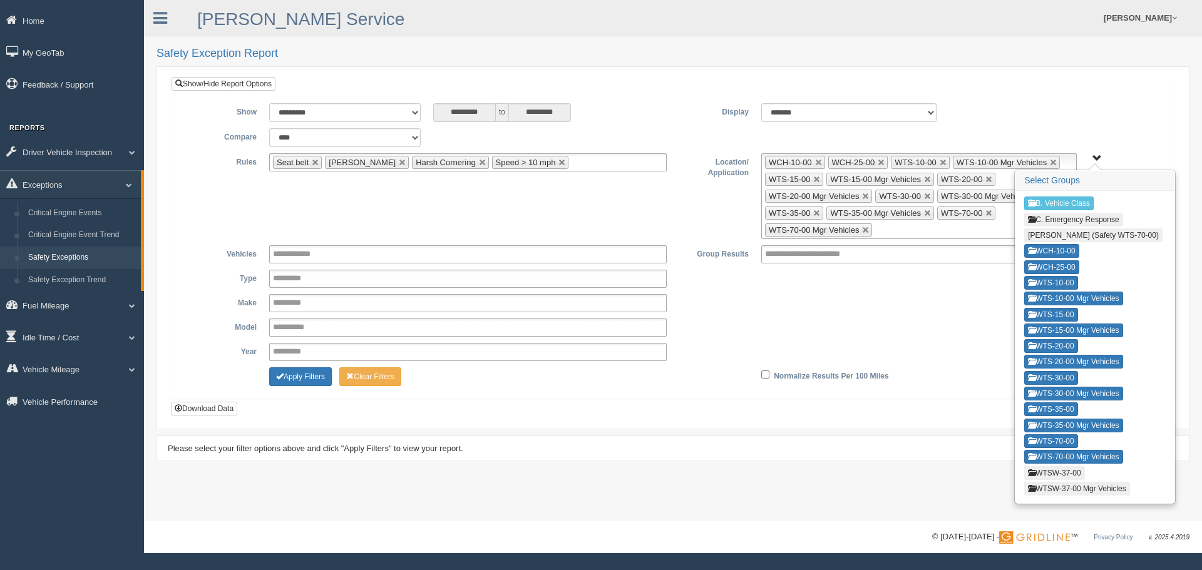
click at [1065, 472] on button "WTSW-37-00" at bounding box center [1054, 473] width 60 height 14
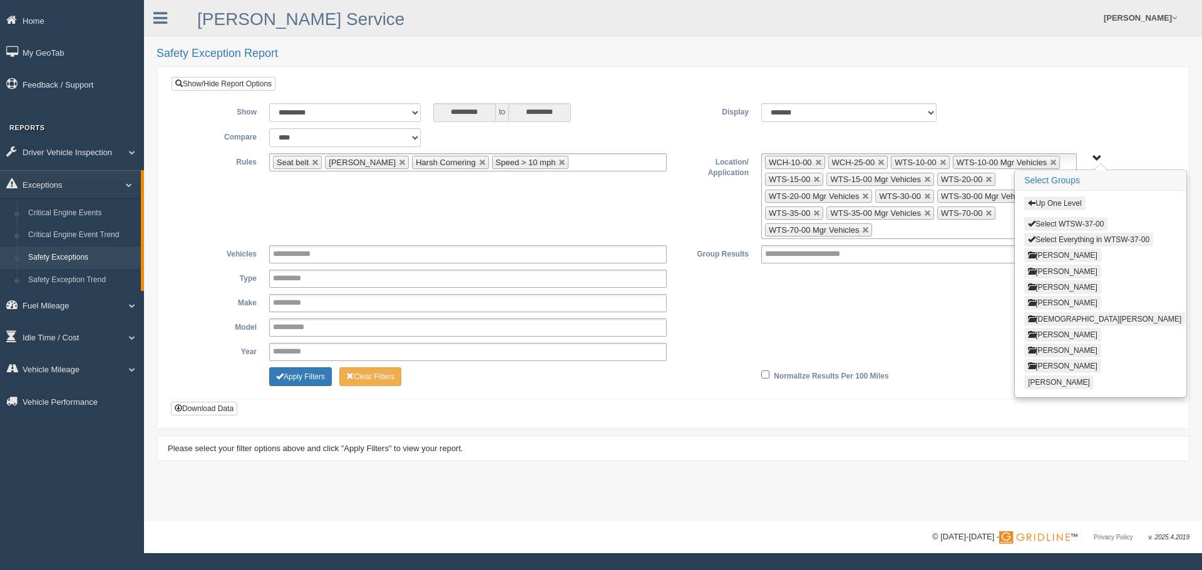
click at [1068, 228] on button "Select WTSW-37-00" at bounding box center [1065, 224] width 83 height 14
click at [1068, 207] on button "Up One Level" at bounding box center [1054, 204] width 61 height 14
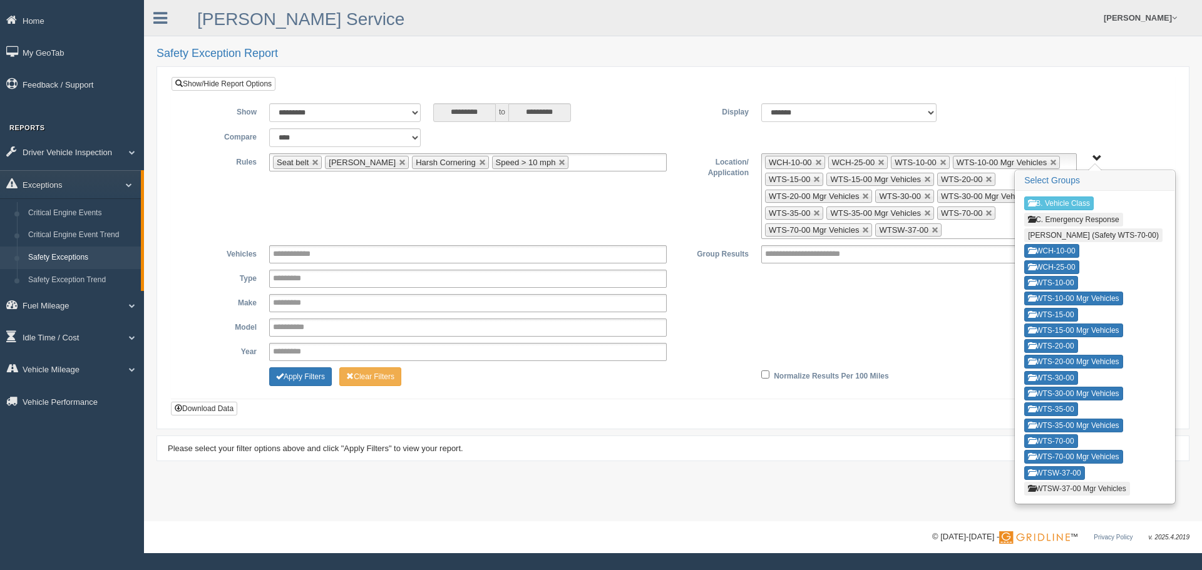
click at [1071, 490] on button "WTSW-37-00 Mgr Vehicles" at bounding box center [1077, 489] width 106 height 14
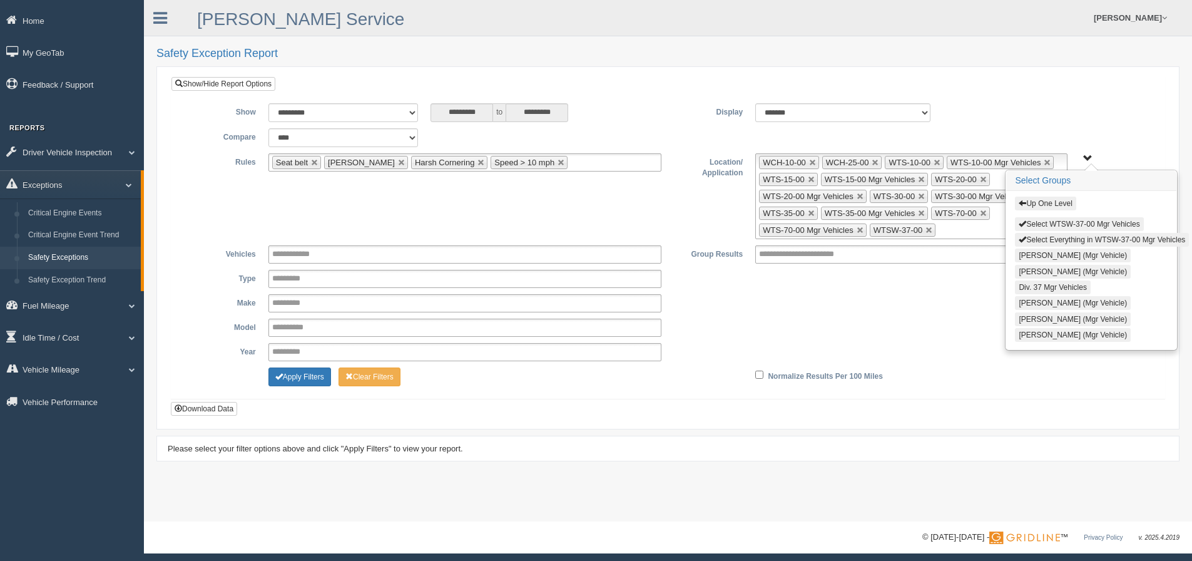
click at [1067, 228] on button "Select WTSW-37-00 Mgr Vehicles" at bounding box center [1079, 224] width 128 height 14
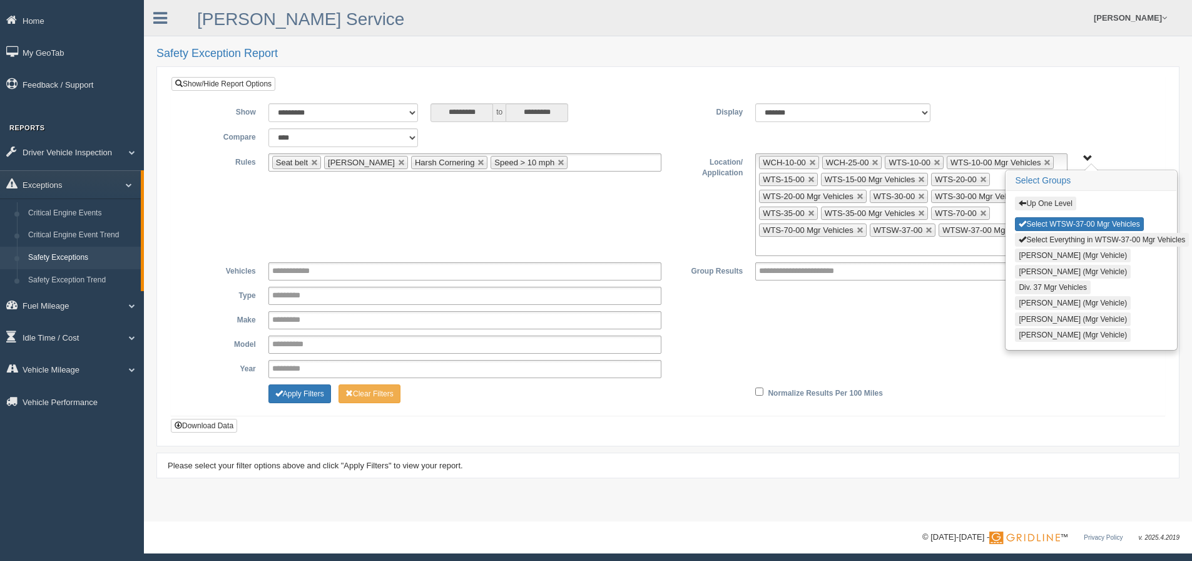
click at [1068, 205] on button "Up One Level" at bounding box center [1045, 204] width 61 height 14
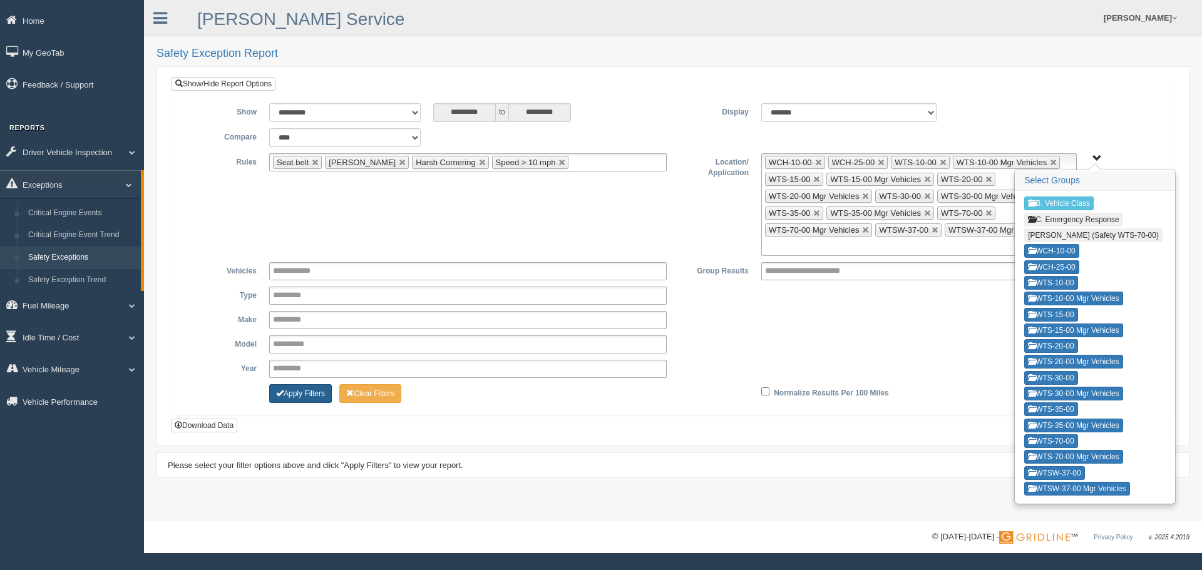
click at [309, 392] on button "Apply Filters" at bounding box center [300, 393] width 63 height 19
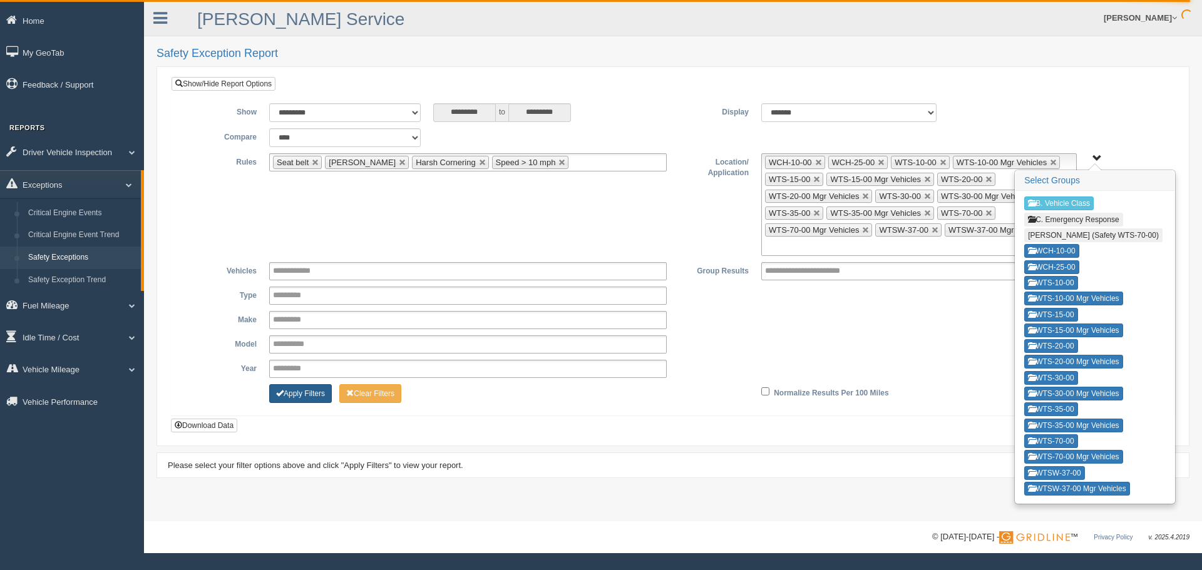
click at [310, 389] on button "Apply Filters" at bounding box center [300, 393] width 63 height 19
click at [1094, 156] on span "B. Vehicle Class C. Emergency Response [PERSON_NAME] (Safety WTS-70-00) WCH-10-…" at bounding box center [1096, 158] width 9 height 9
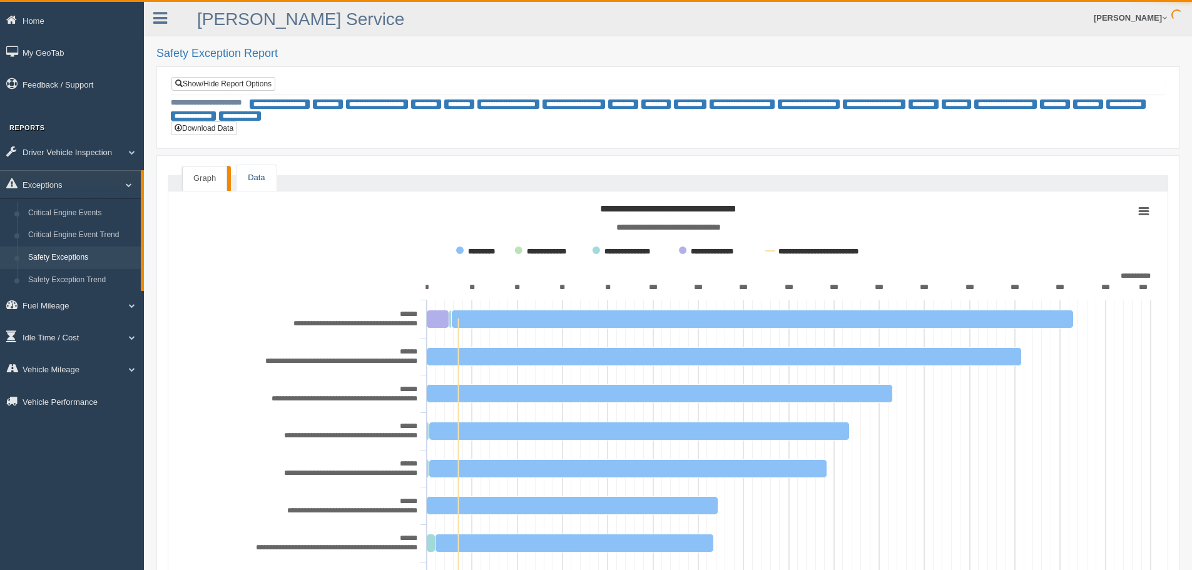
click at [257, 176] on link "Data" at bounding box center [256, 178] width 39 height 26
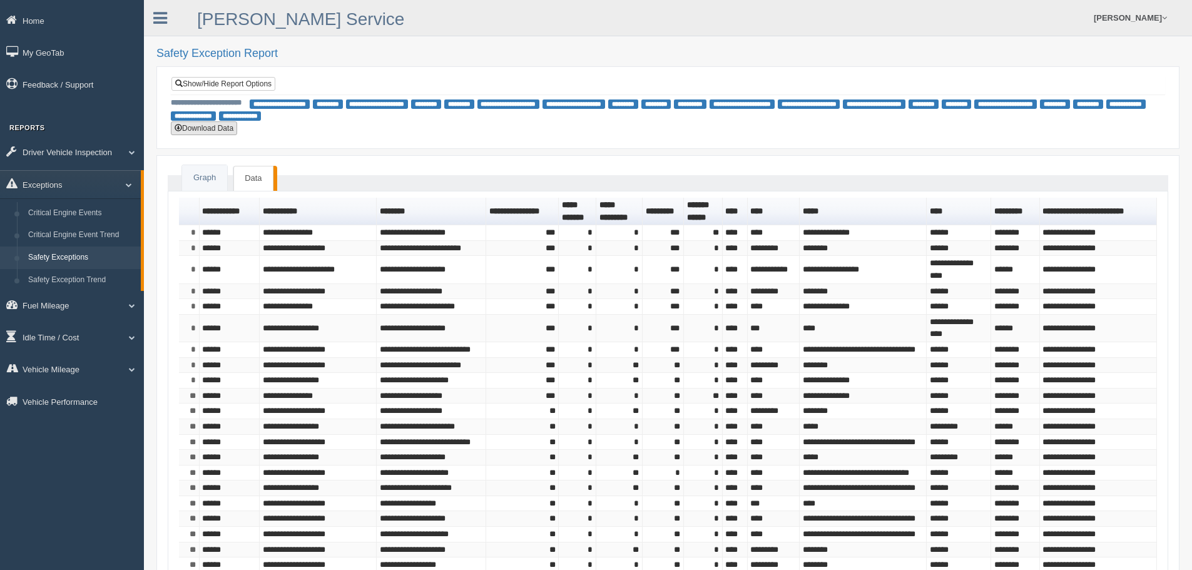
click at [197, 127] on button "Download Data" at bounding box center [204, 128] width 66 height 14
